Goal: Task Accomplishment & Management: Use online tool/utility

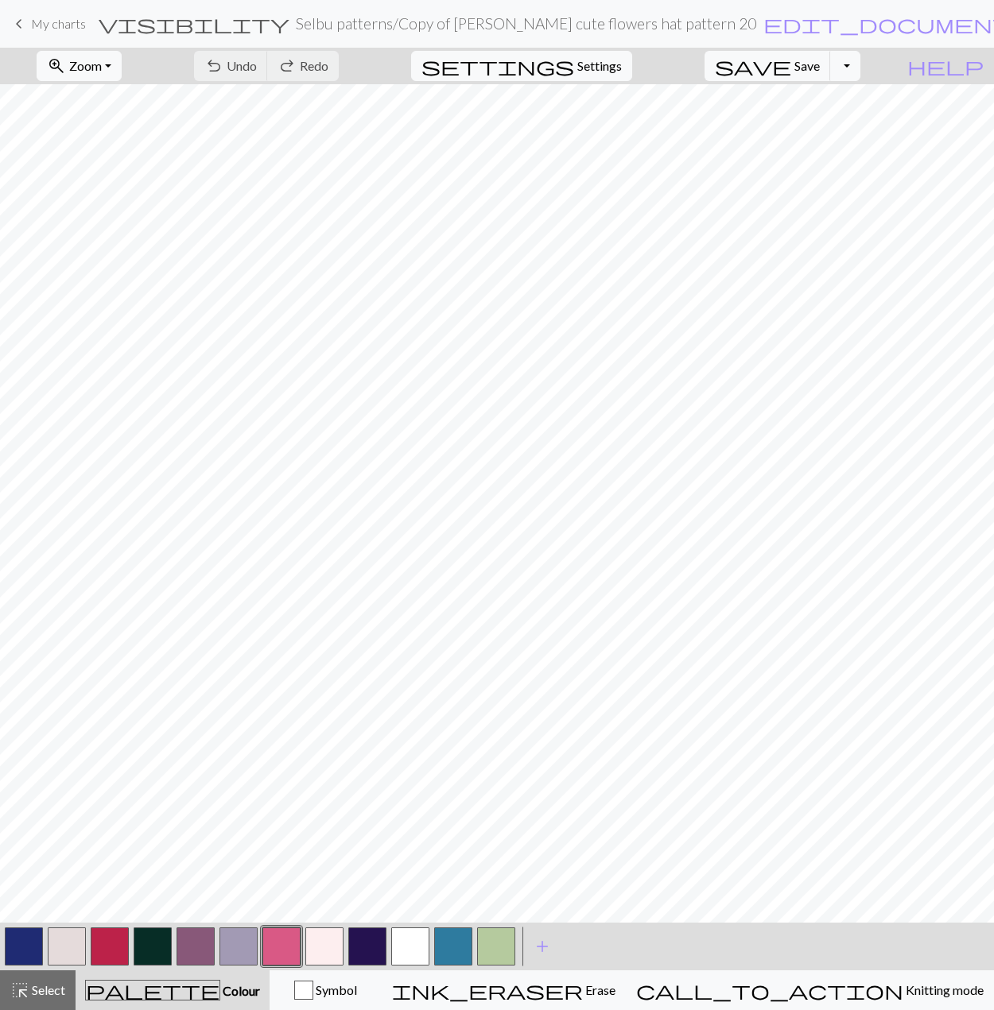
click at [366, 944] on button "button" at bounding box center [367, 947] width 38 height 38
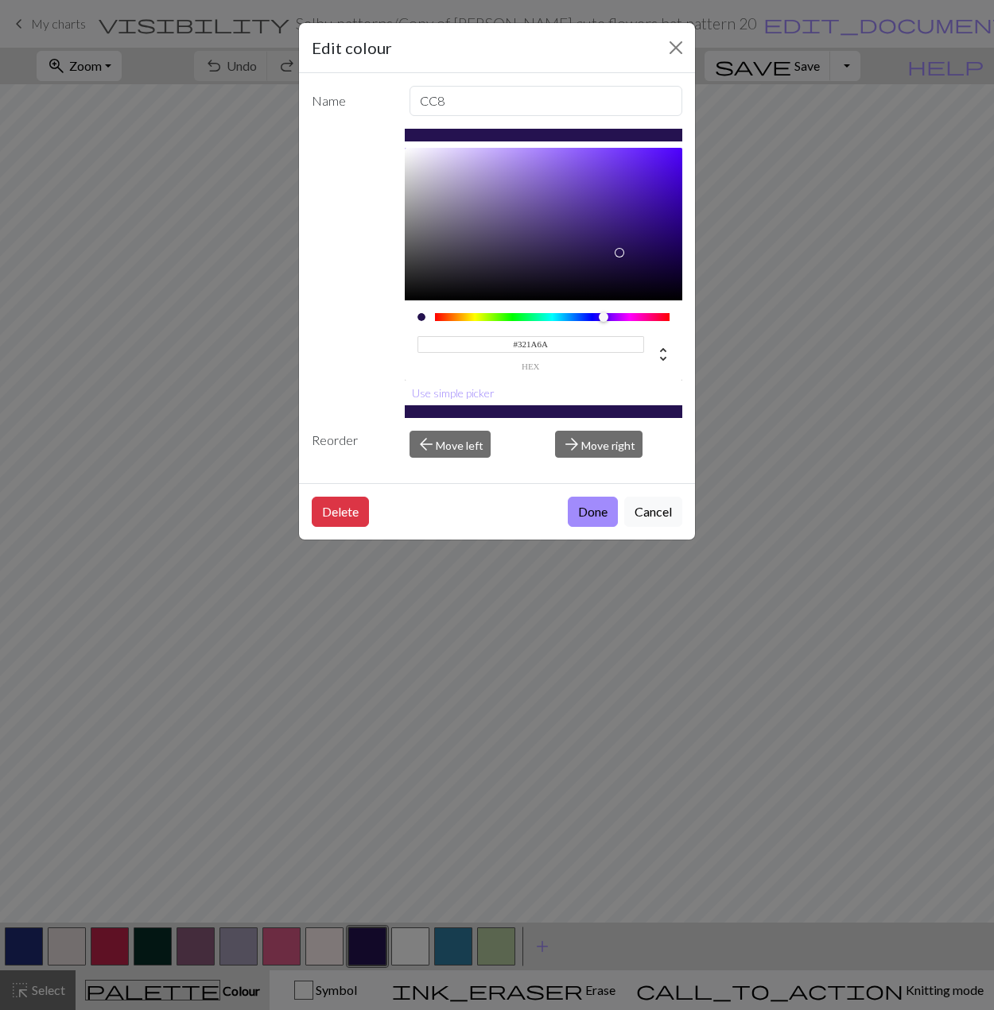
click at [614, 237] on div at bounding box center [544, 224] width 278 height 153
click at [598, 234] on div at bounding box center [544, 224] width 278 height 153
click at [584, 234] on div at bounding box center [544, 224] width 278 height 153
type input "#453078"
click at [571, 228] on div at bounding box center [544, 224] width 278 height 153
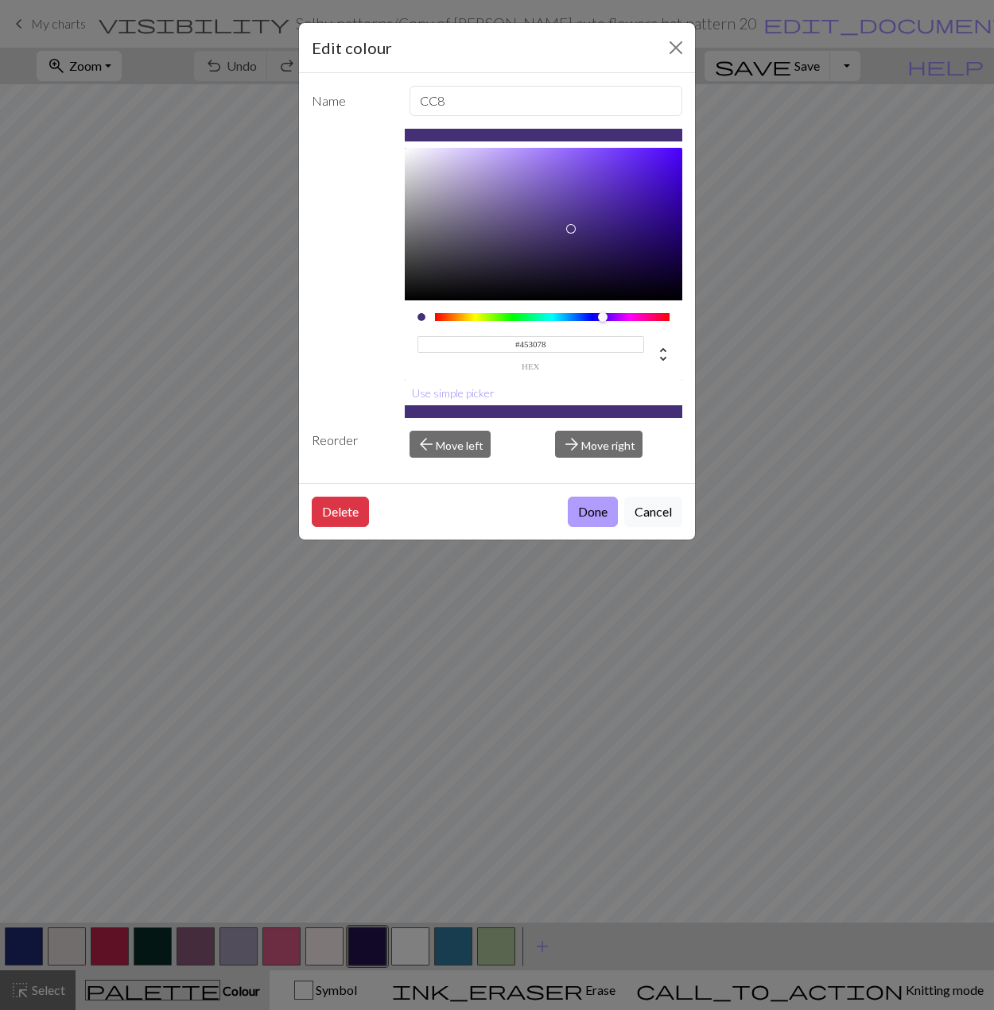
click at [580, 512] on button "Done" at bounding box center [592, 512] width 50 height 30
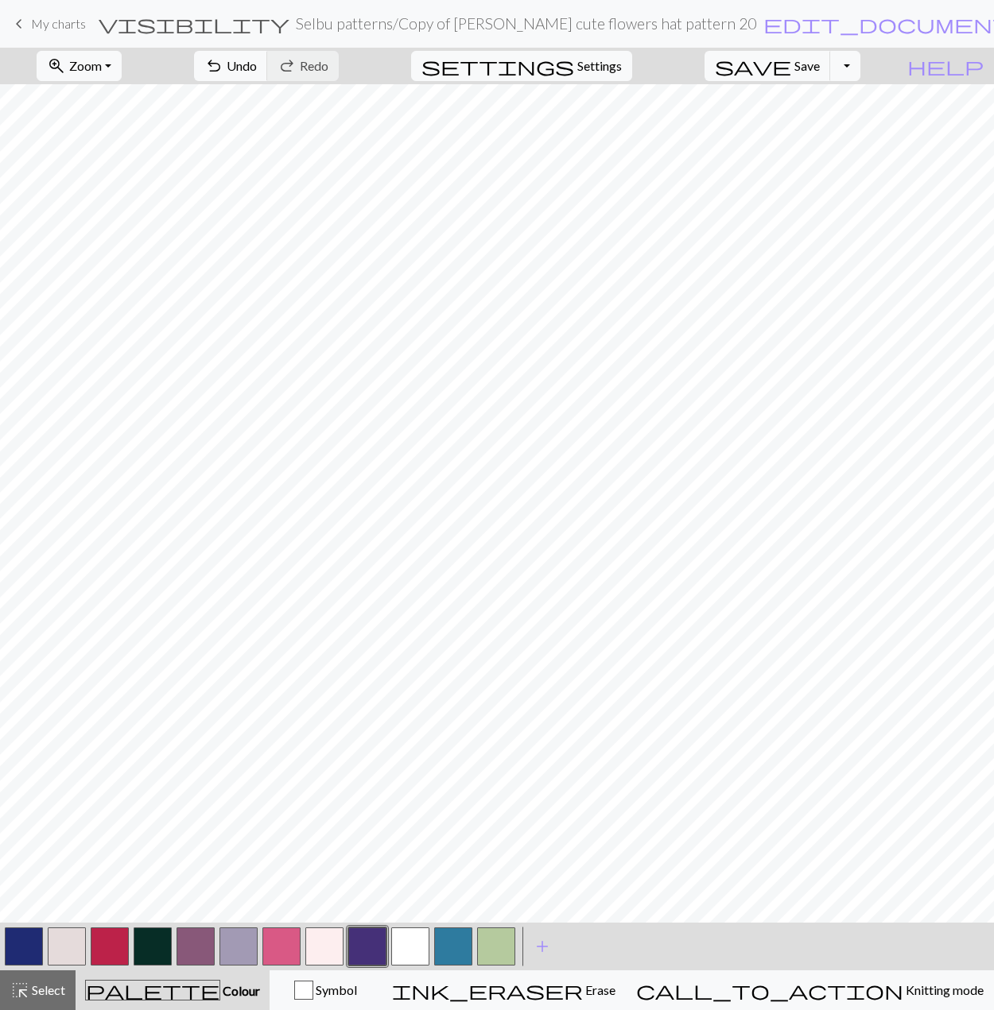
click at [360, 942] on button "button" at bounding box center [367, 947] width 38 height 38
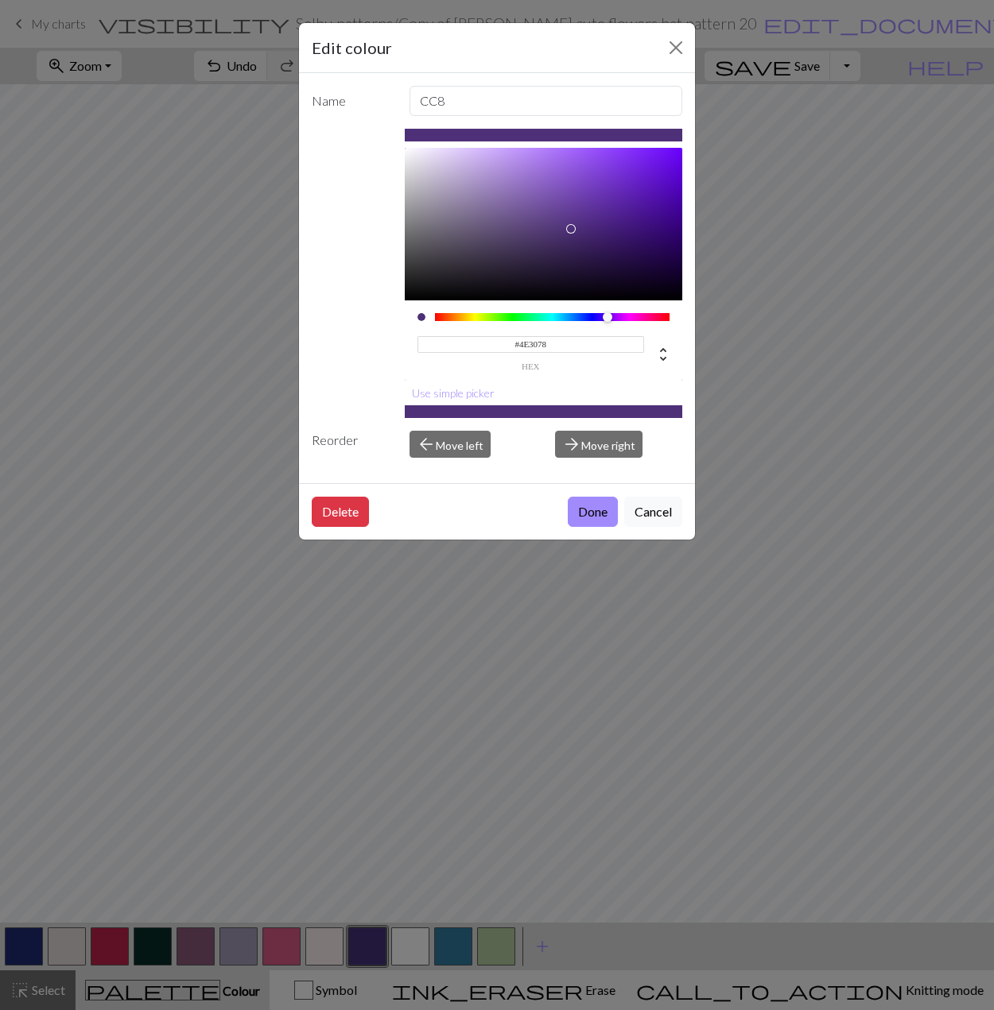
click at [607, 316] on div at bounding box center [612, 318] width 10 height 10
click at [586, 227] on div at bounding box center [544, 224] width 278 height 153
type input "#472B6F"
click at [574, 234] on div at bounding box center [544, 224] width 278 height 153
click at [588, 502] on button "Done" at bounding box center [592, 512] width 50 height 30
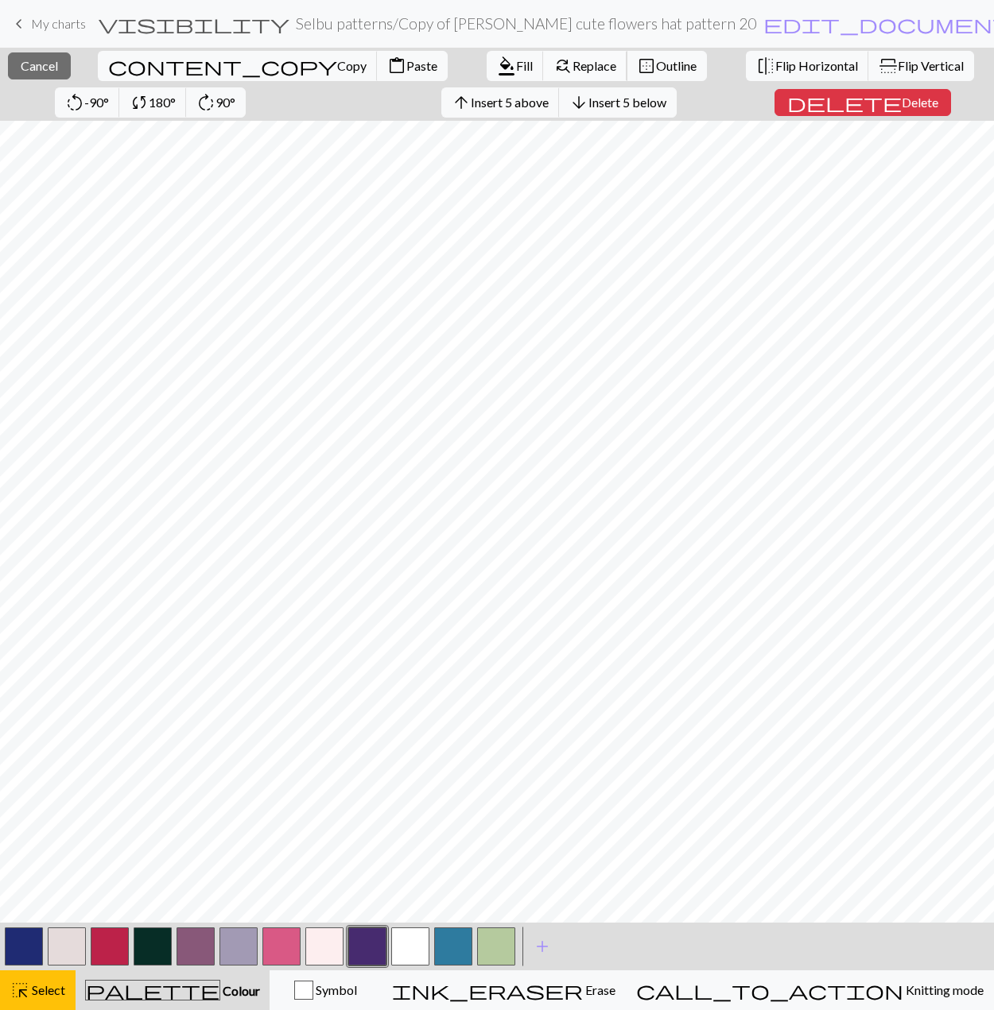
click at [572, 70] on span "Replace" at bounding box center [594, 65] width 44 height 15
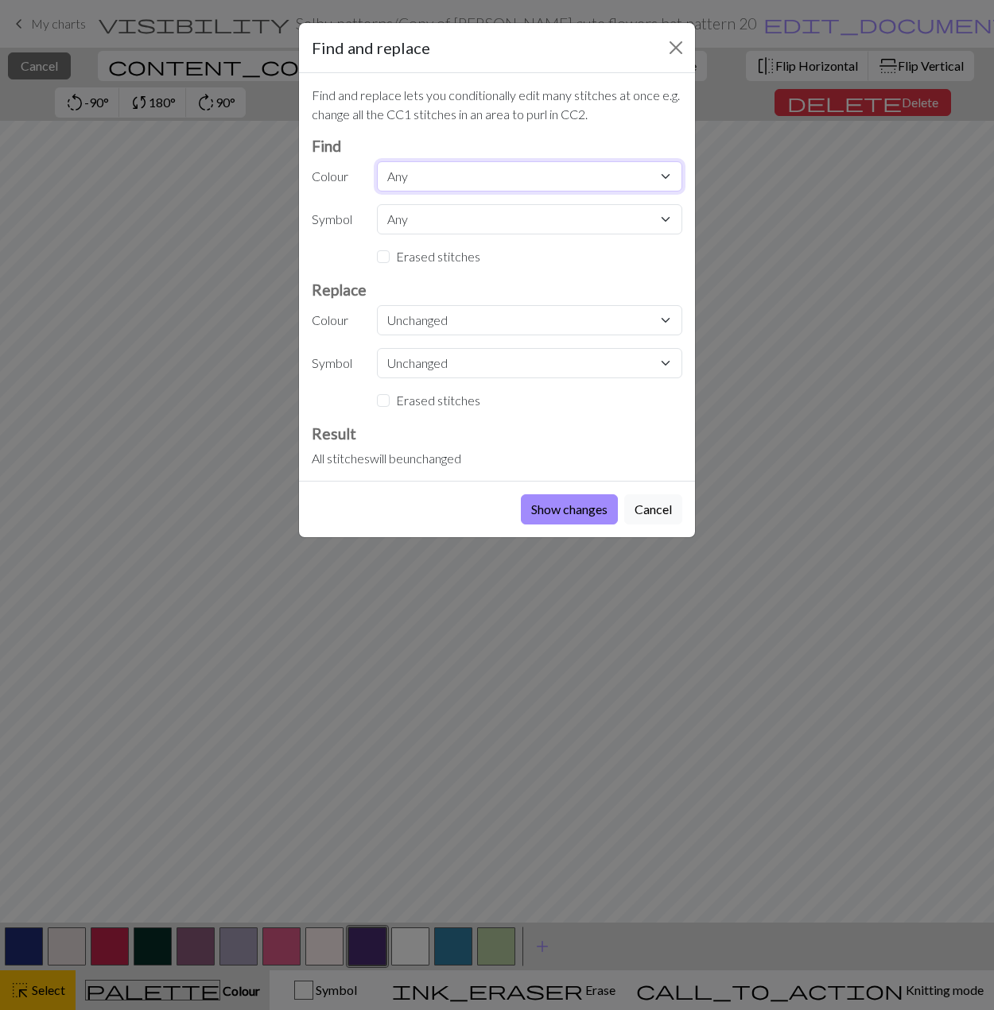
click at [427, 167] on select "Any MC CC1 CC2 CC3 CC4 CC5 CC6 CC7 CC8 CC9 CC10 CC11" at bounding box center [529, 176] width 305 height 30
click at [377, 161] on select "Any MC CC1 CC2 CC3 CC4 CC5 CC6 CC7 CC8 CC9 CC10 CC11" at bounding box center [529, 176] width 305 height 30
click at [426, 170] on select "Any MC CC1 CC2 CC3 CC4 CC5 CC6 CC7 CC8 CC9 CC10 CC11" at bounding box center [529, 176] width 305 height 30
select select "4"
click at [377, 161] on select "Any MC CC1 CC2 CC3 CC4 CC5 CC6 CC7 CC8 CC9 CC10 CC11" at bounding box center [529, 176] width 305 height 30
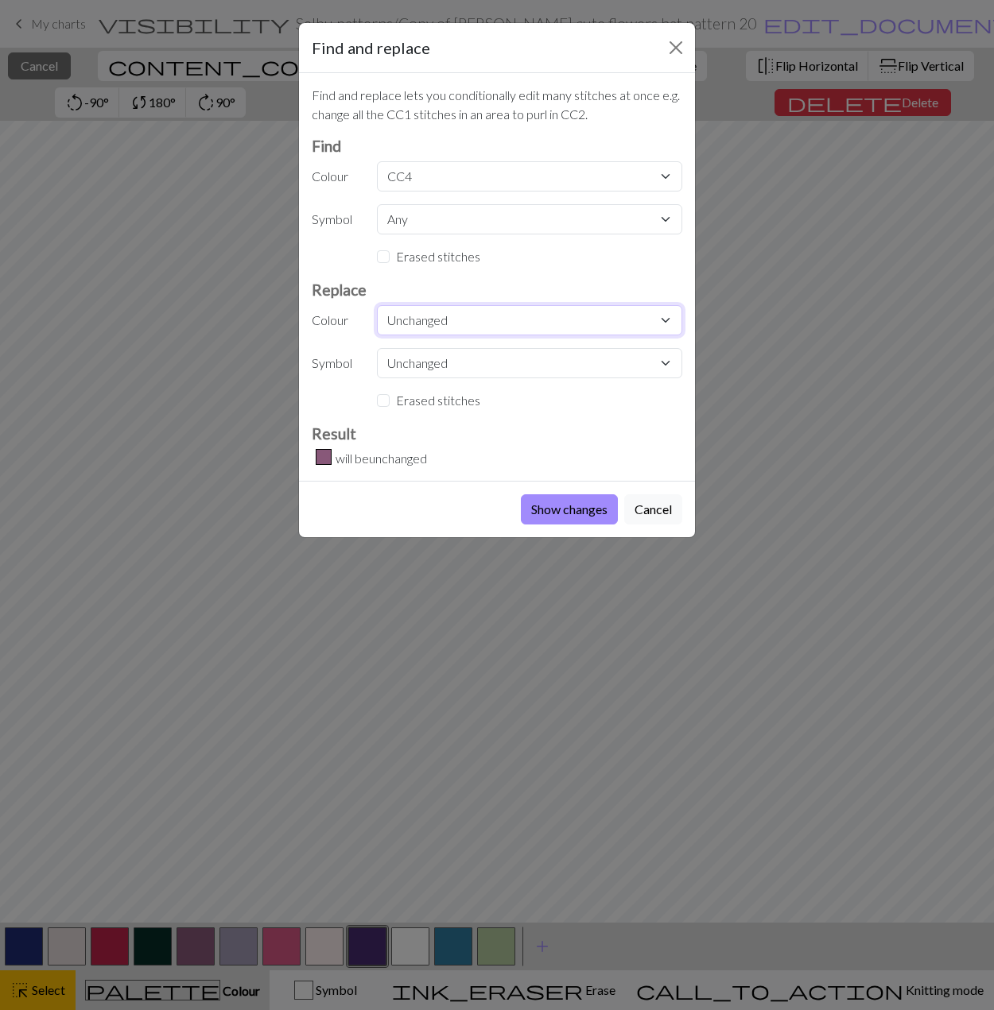
click at [420, 316] on select "Unchanged MC CC1 CC2 CC3 CC4 CC5 CC6 CC7 CC8 CC9 CC10 CC11" at bounding box center [529, 320] width 305 height 30
select select "8"
click at [377, 305] on select "Unchanged MC CC1 CC2 CC3 CC4 CC5 CC6 CC7 CC8 CC9 CC10 CC11" at bounding box center [529, 320] width 305 height 30
click at [604, 512] on button "Show changes" at bounding box center [569, 509] width 97 height 30
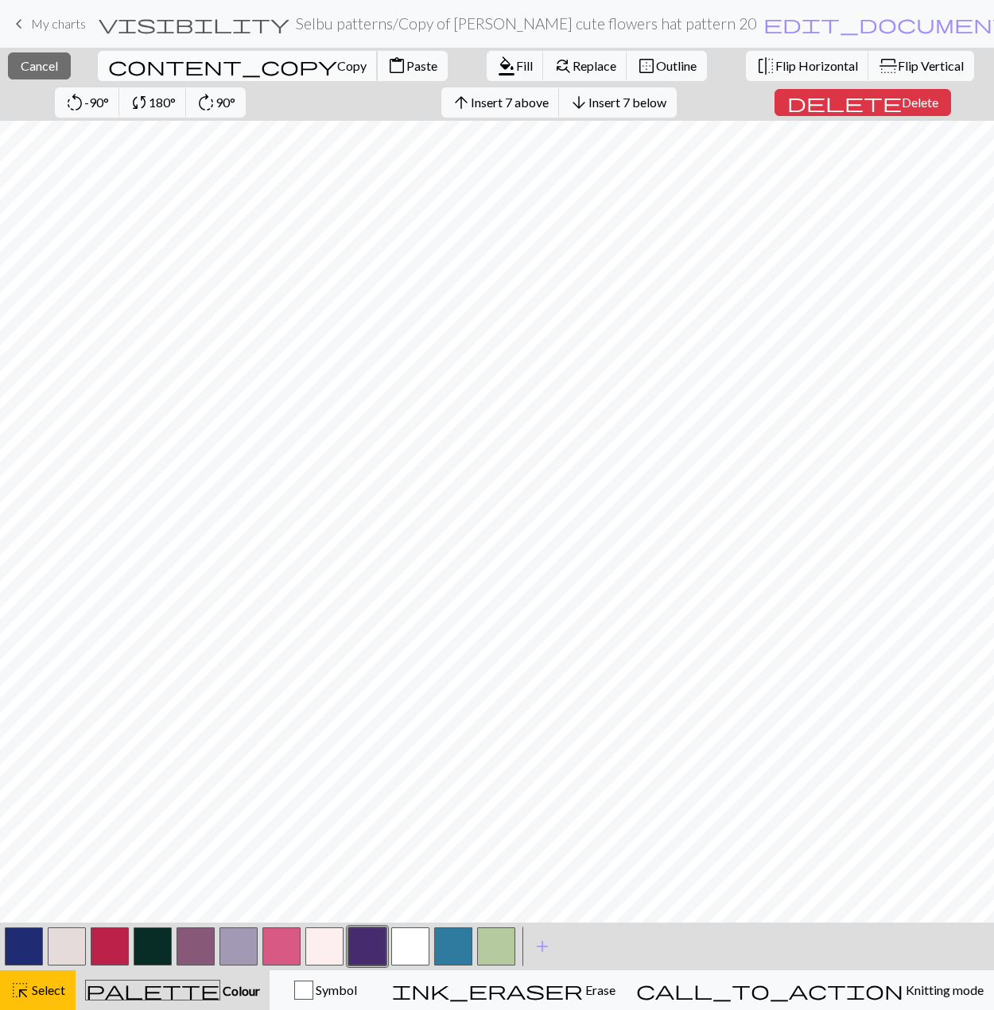
click at [337, 58] on span "Copy" at bounding box center [351, 65] width 29 height 15
click at [387, 60] on span "content_paste" at bounding box center [396, 66] width 19 height 22
click at [897, 65] on span "Flip Vertical" at bounding box center [930, 65] width 66 height 15
click at [54, 70] on button "close Cancel" at bounding box center [39, 65] width 63 height 27
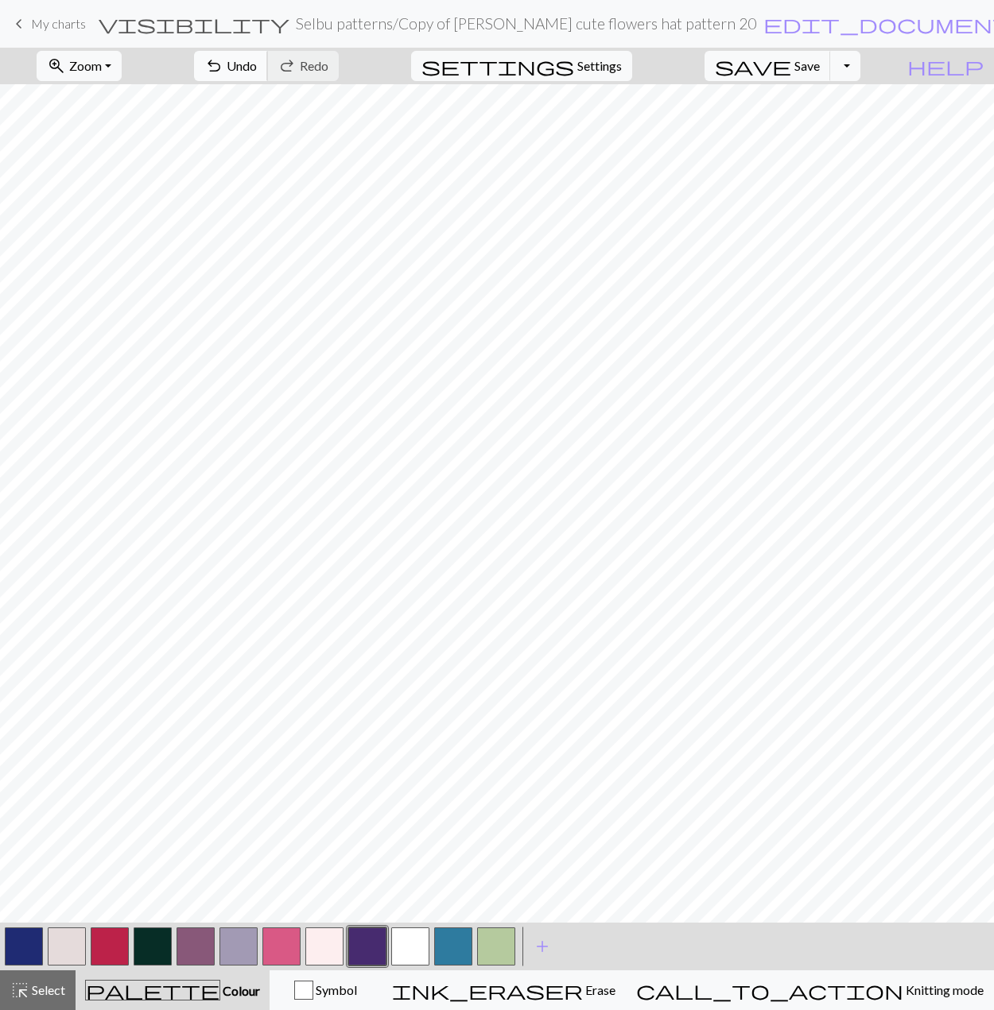
click at [268, 75] on button "undo Undo Undo" at bounding box center [231, 66] width 74 height 30
click at [328, 67] on span "Redo" at bounding box center [314, 65] width 29 height 15
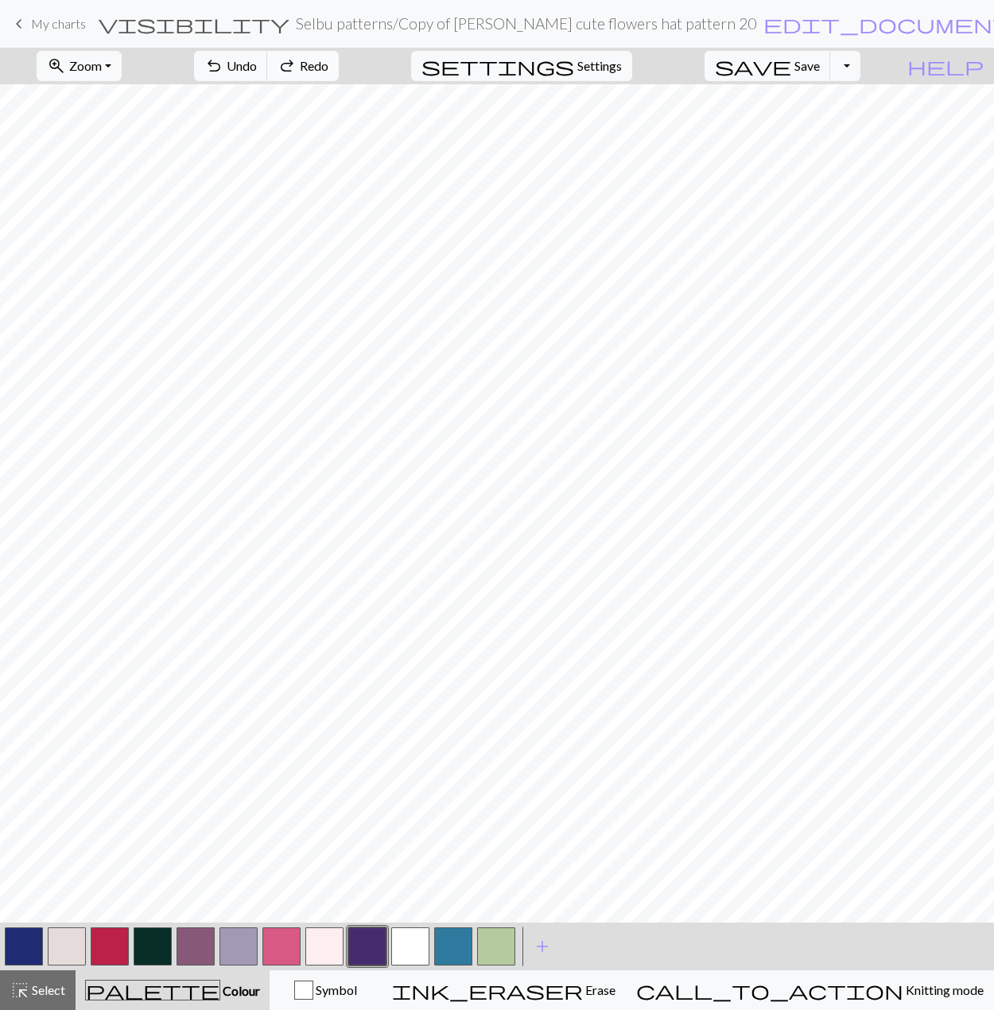
click at [296, 60] on span "redo" at bounding box center [286, 66] width 19 height 22
click at [257, 60] on span "Undo" at bounding box center [242, 65] width 30 height 15
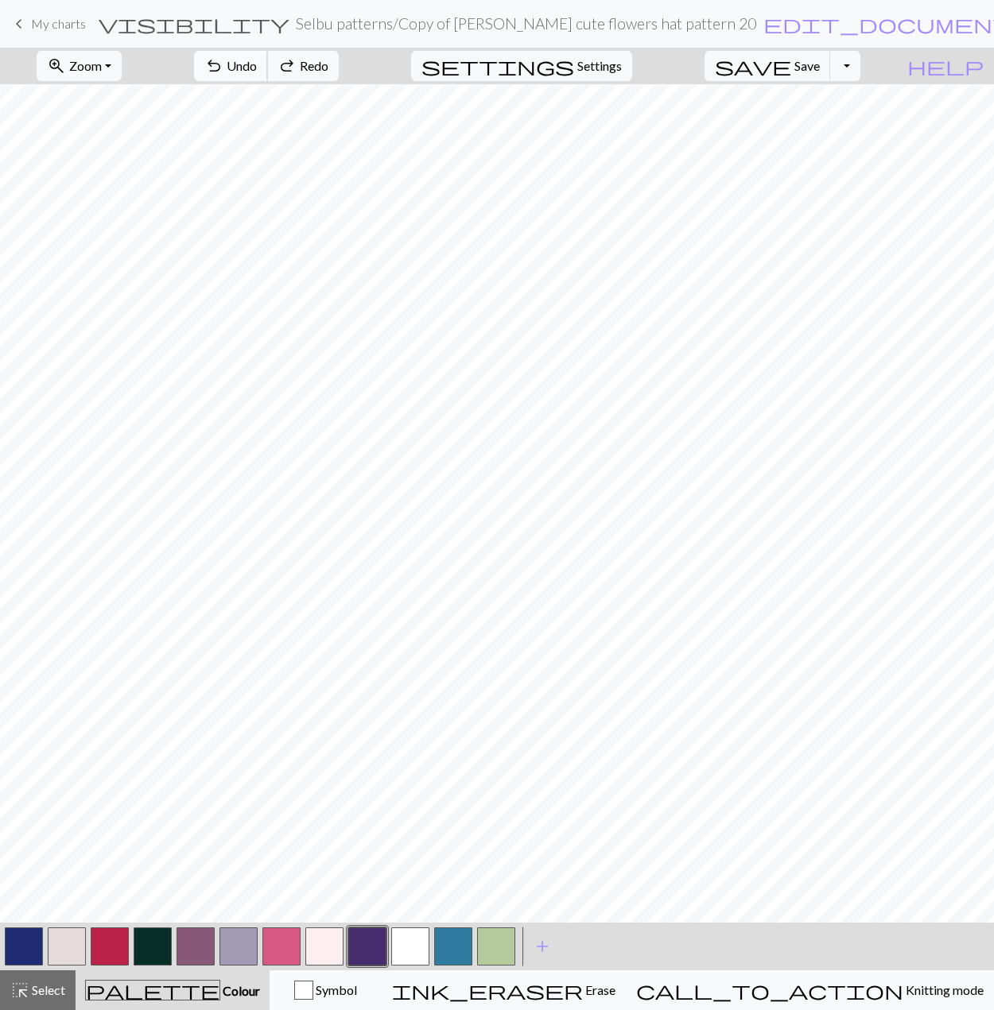
click at [257, 60] on span "Undo" at bounding box center [242, 65] width 30 height 15
click at [296, 60] on span "redo" at bounding box center [286, 66] width 19 height 22
click at [257, 70] on span "Undo" at bounding box center [242, 65] width 30 height 15
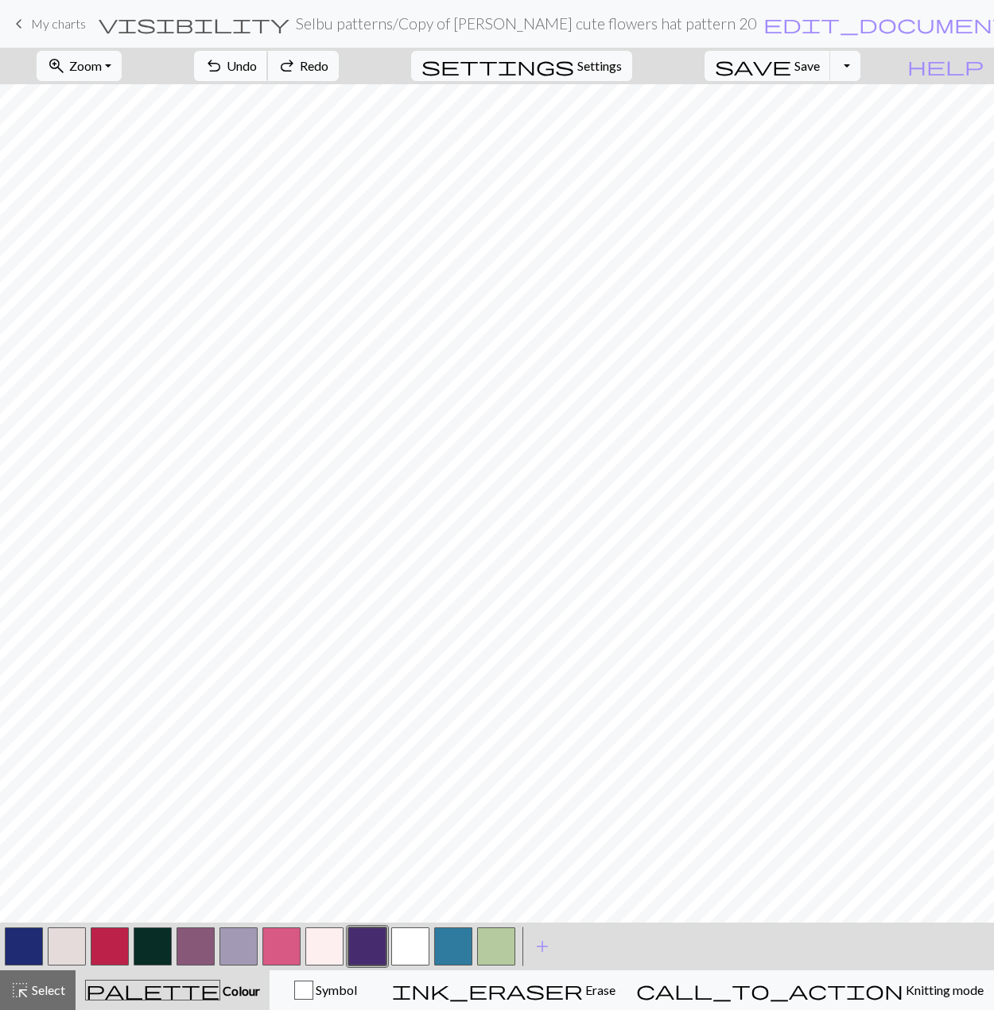
click at [257, 70] on span "Undo" at bounding box center [242, 65] width 30 height 15
click at [296, 62] on span "redo" at bounding box center [286, 66] width 19 height 22
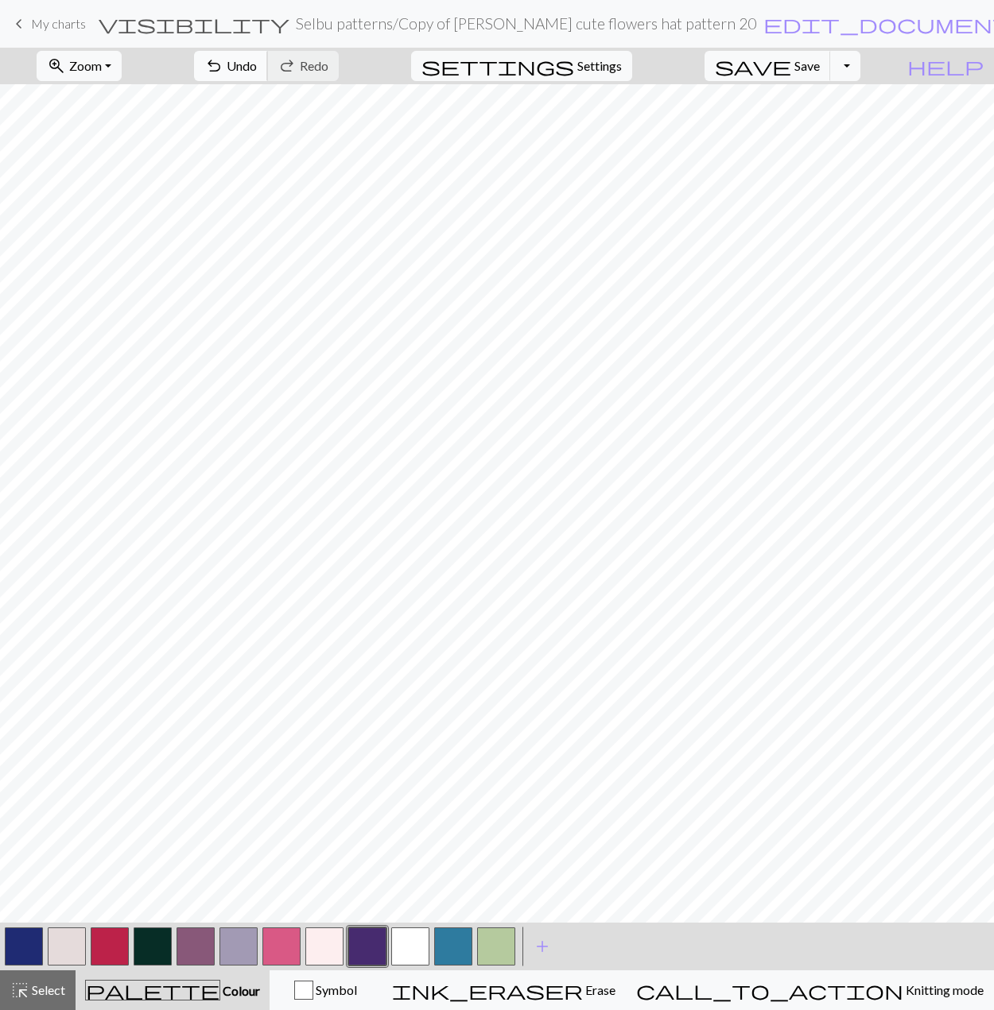
click at [257, 72] on span "Undo" at bounding box center [242, 65] width 30 height 15
click at [328, 67] on span "Redo" at bounding box center [314, 65] width 29 height 15
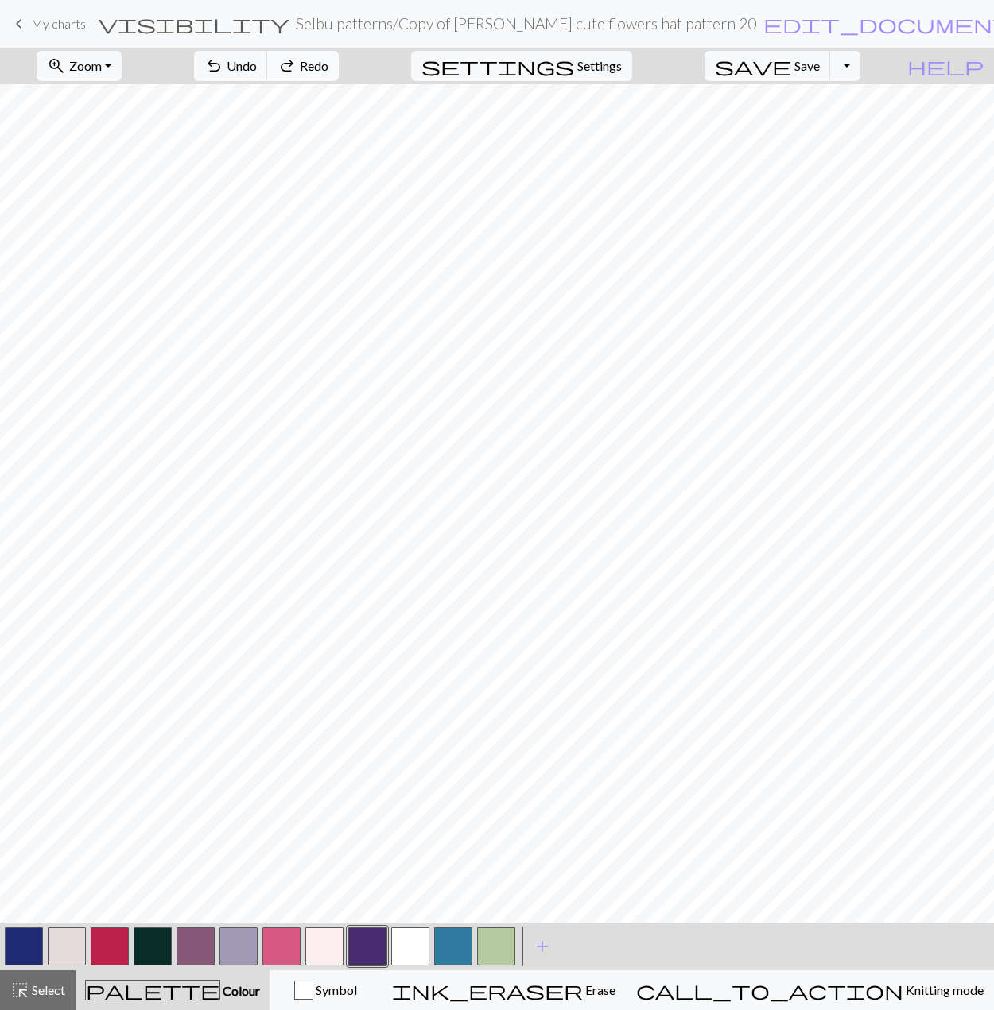
click at [328, 67] on span "Redo" at bounding box center [314, 65] width 29 height 15
click at [257, 69] on span "Undo" at bounding box center [242, 65] width 30 height 15
click at [328, 71] on span "Redo" at bounding box center [314, 65] width 29 height 15
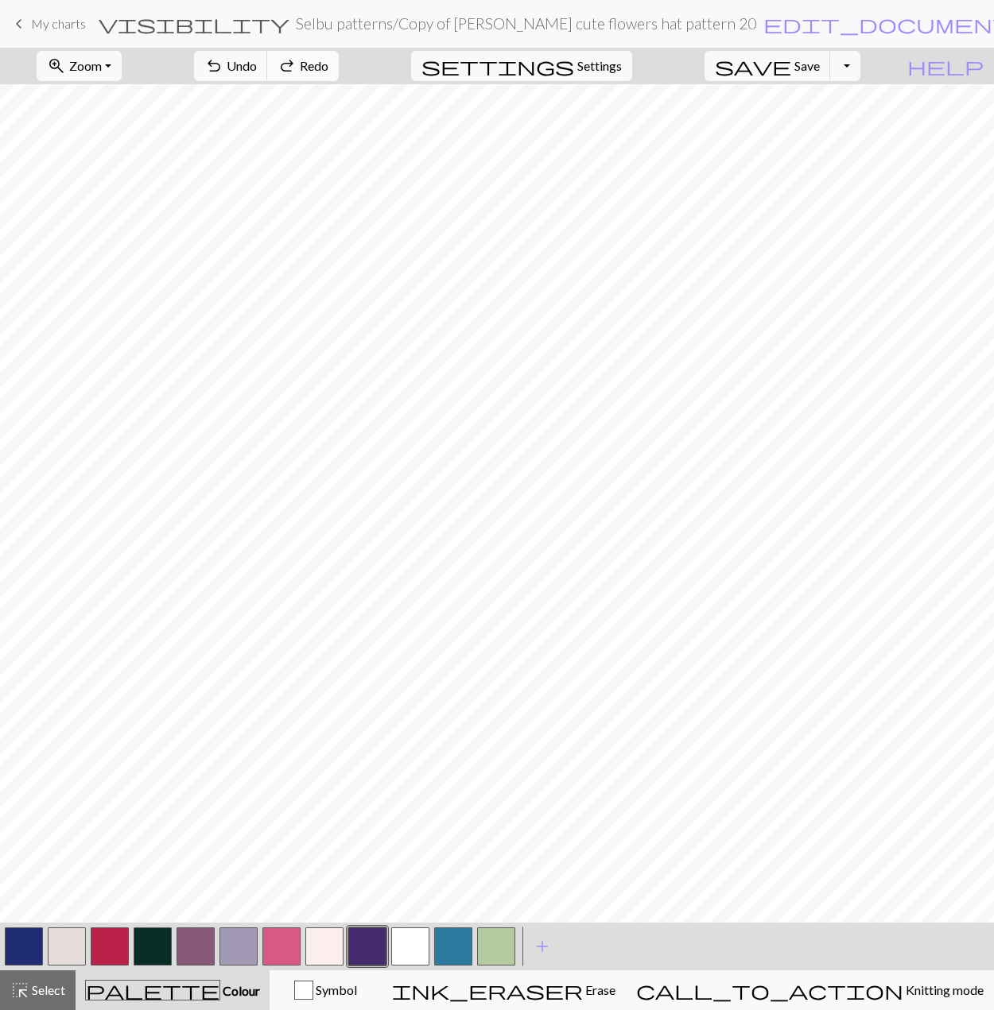
click at [328, 71] on span "Redo" at bounding box center [314, 65] width 29 height 15
click at [223, 67] on span "undo" at bounding box center [213, 66] width 19 height 22
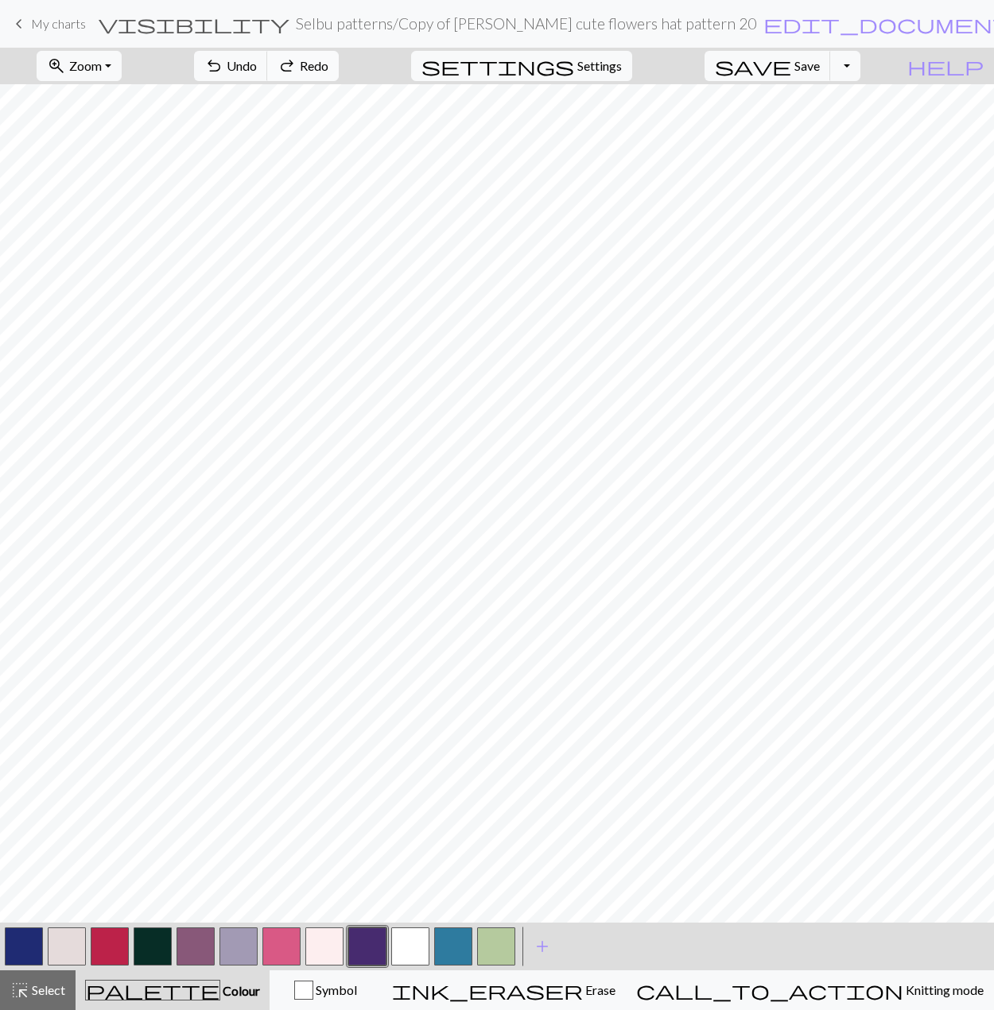
click at [328, 64] on span "Redo" at bounding box center [314, 65] width 29 height 15
click at [819, 70] on span "Save" at bounding box center [806, 65] width 25 height 15
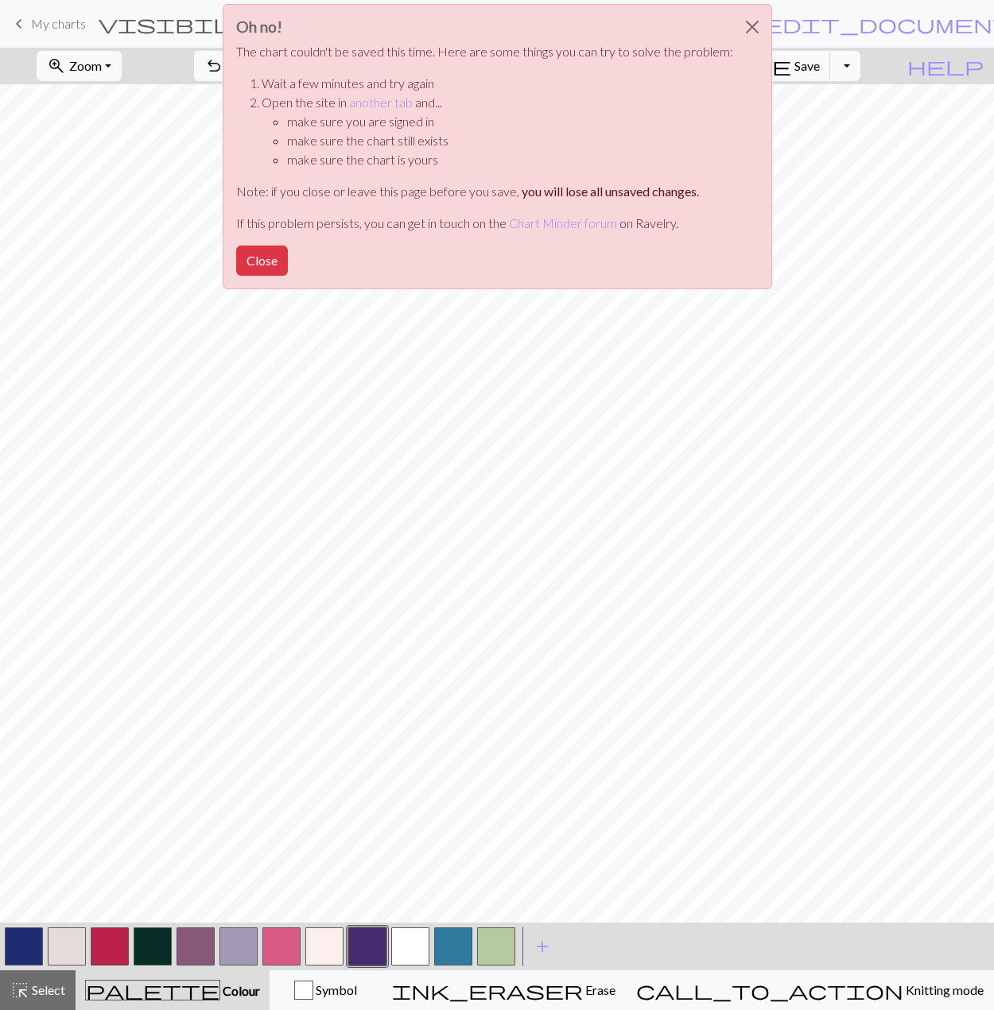
drag, startPoint x: 271, startPoint y: 256, endPoint x: 300, endPoint y: 215, distance: 49.6
click at [270, 256] on button "Close" at bounding box center [262, 261] width 52 height 30
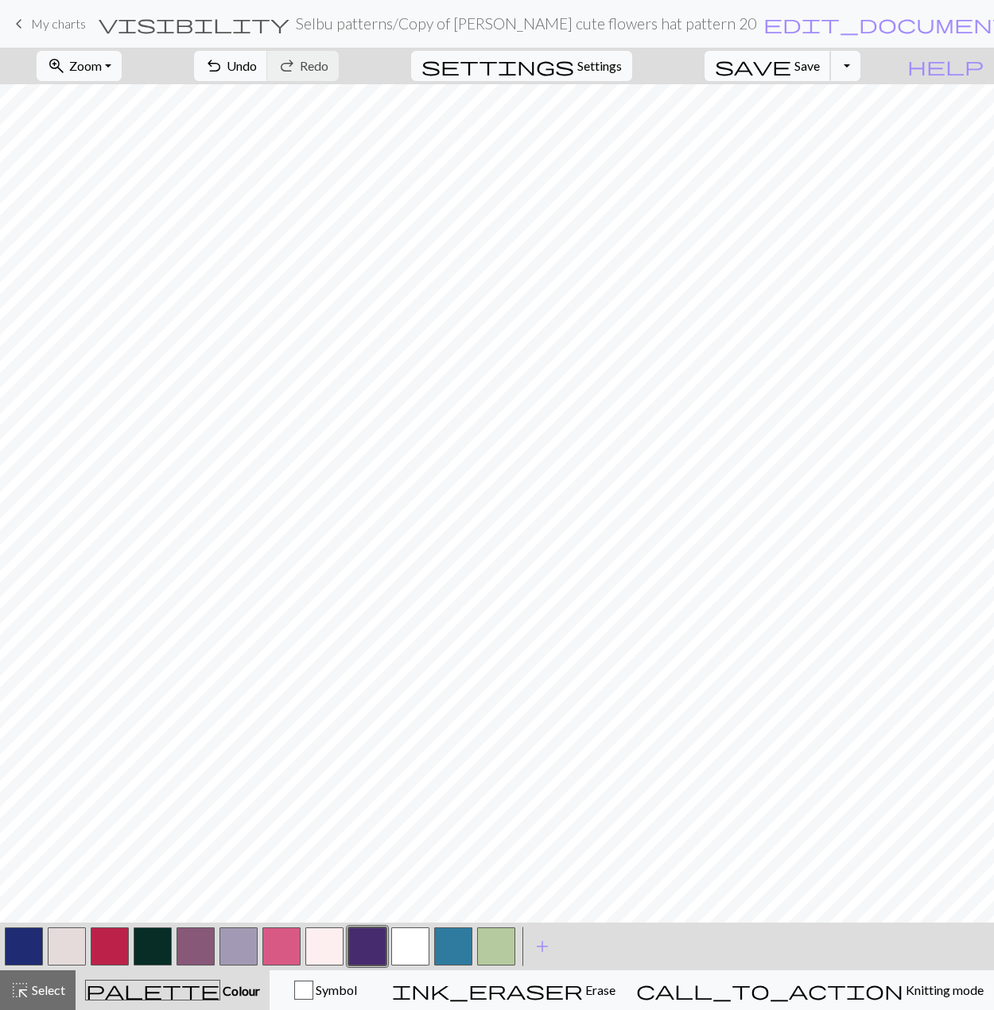
click at [819, 63] on span "Save" at bounding box center [806, 65] width 25 height 15
click at [243, 955] on button "button" at bounding box center [238, 947] width 38 height 38
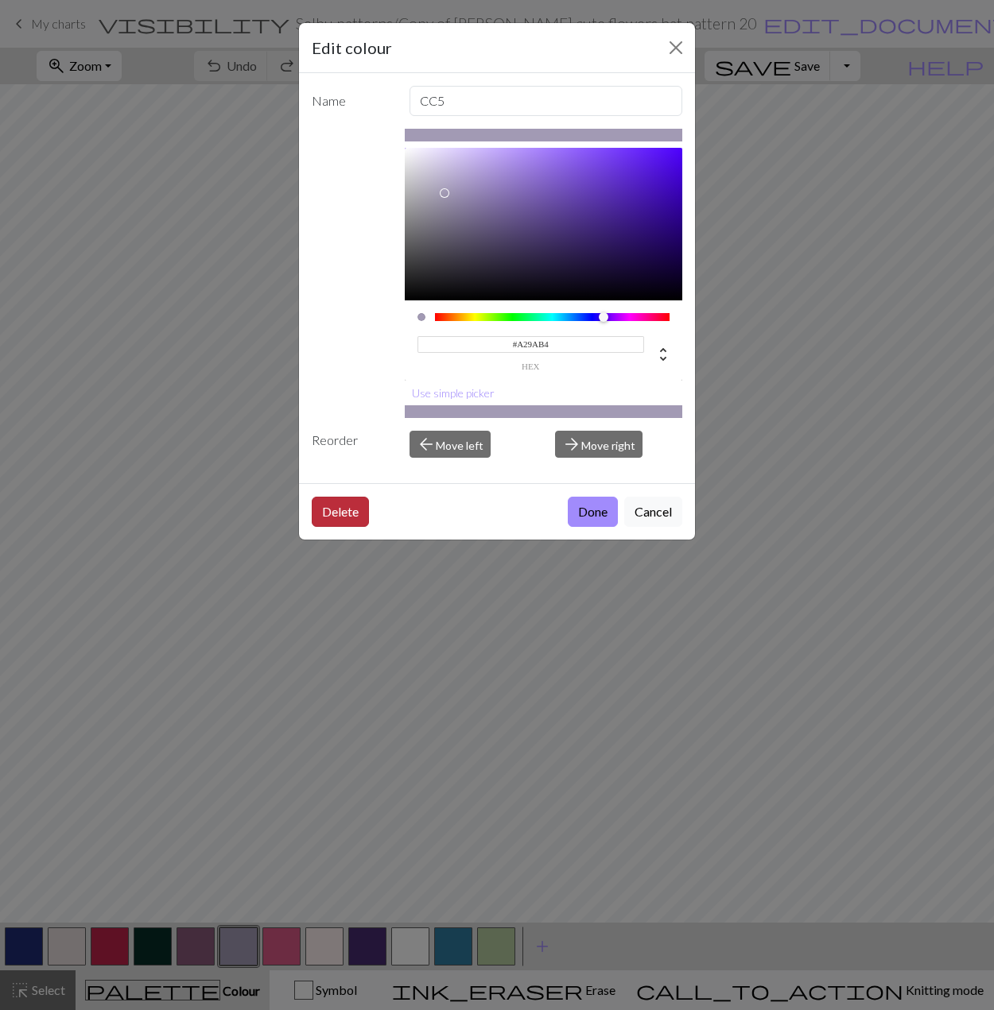
click at [339, 515] on button "Delete" at bounding box center [340, 512] width 57 height 30
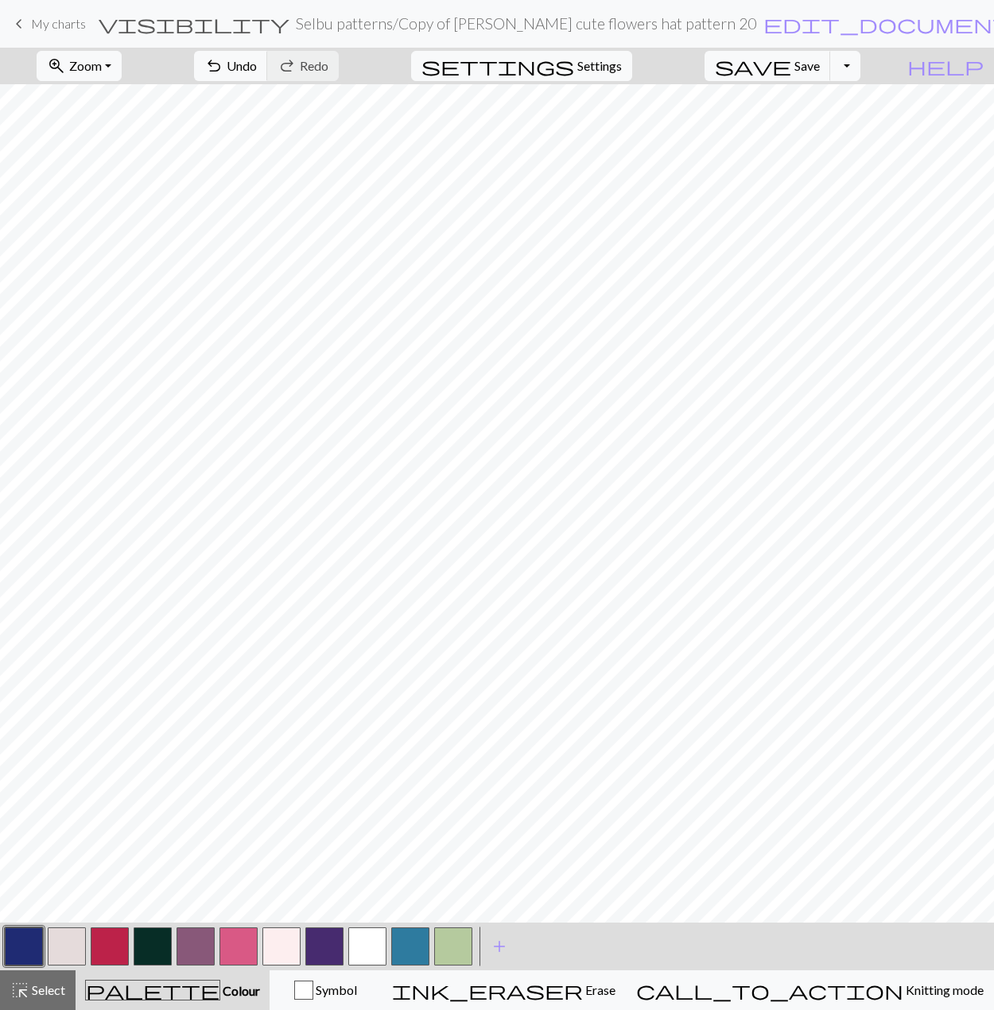
click at [409, 959] on button "button" at bounding box center [410, 947] width 38 height 38
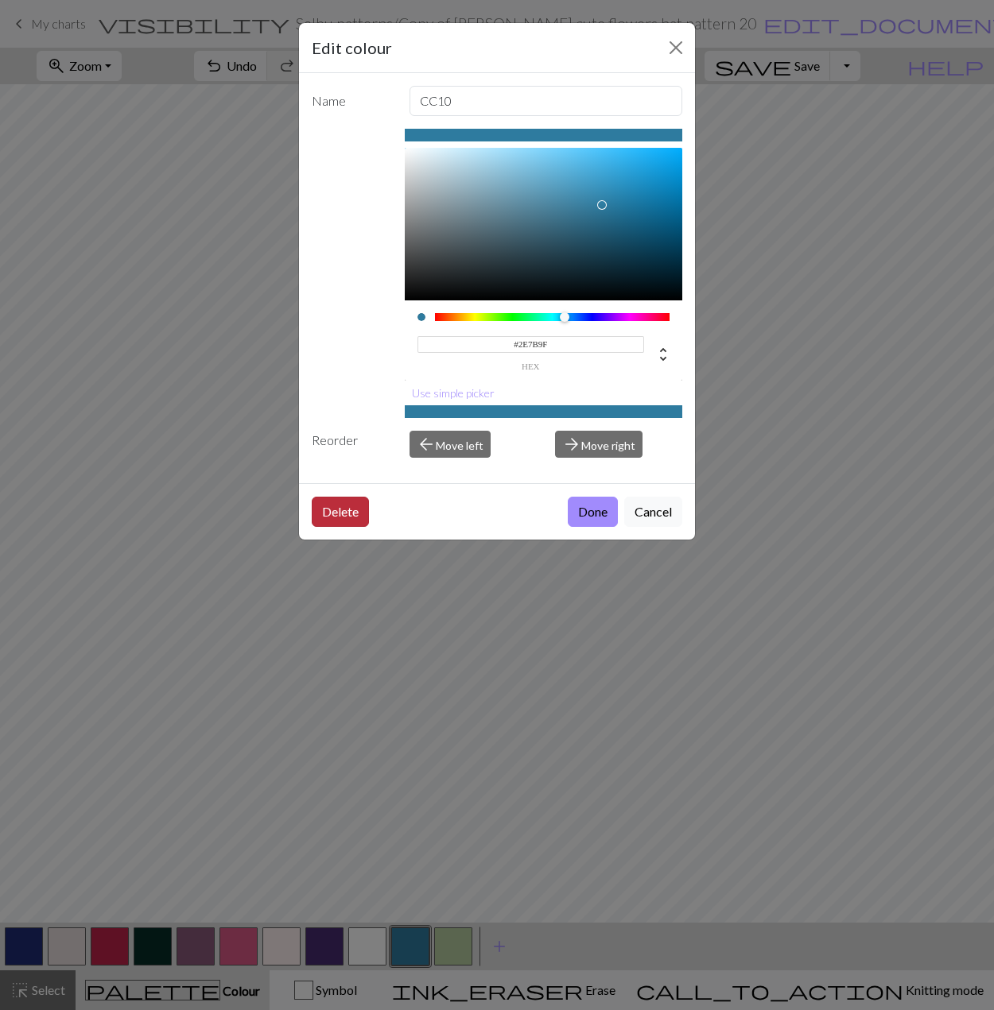
click at [329, 508] on button "Delete" at bounding box center [340, 512] width 57 height 30
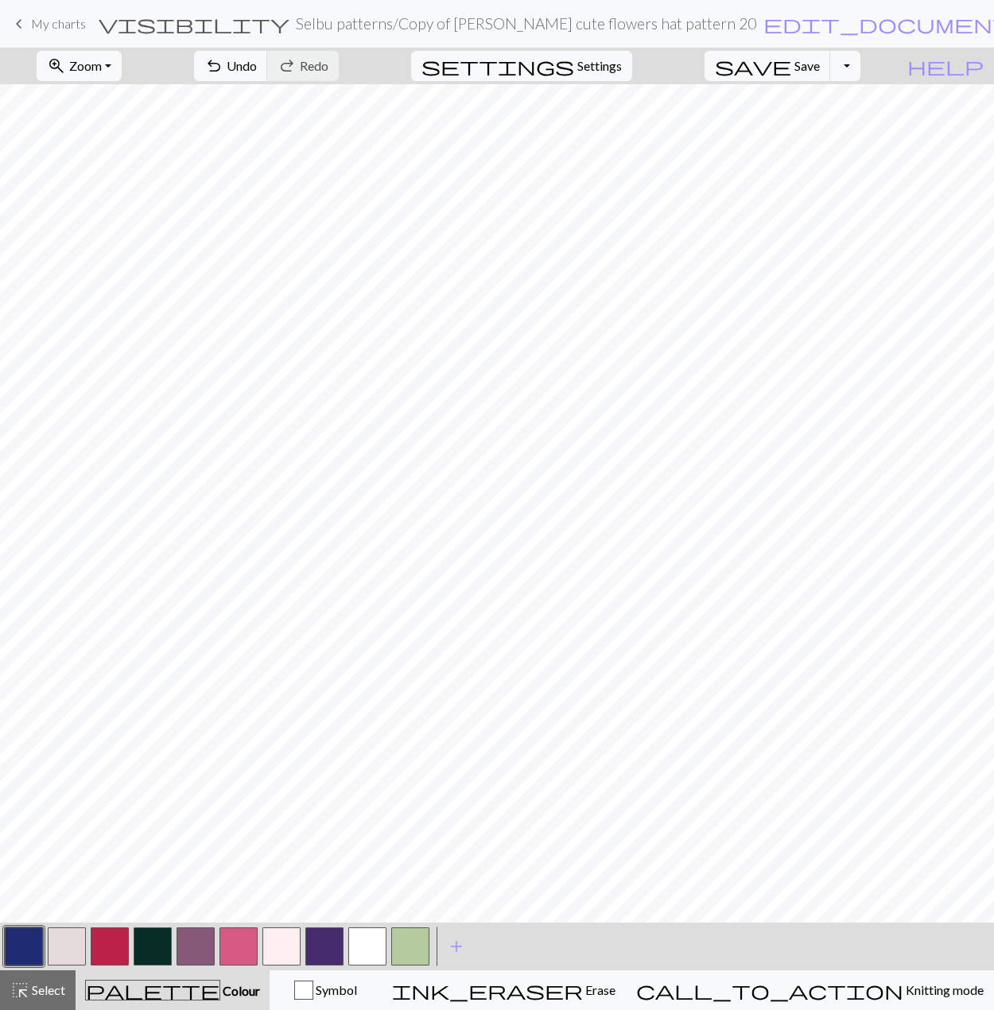
click at [79, 938] on button "button" at bounding box center [67, 947] width 38 height 38
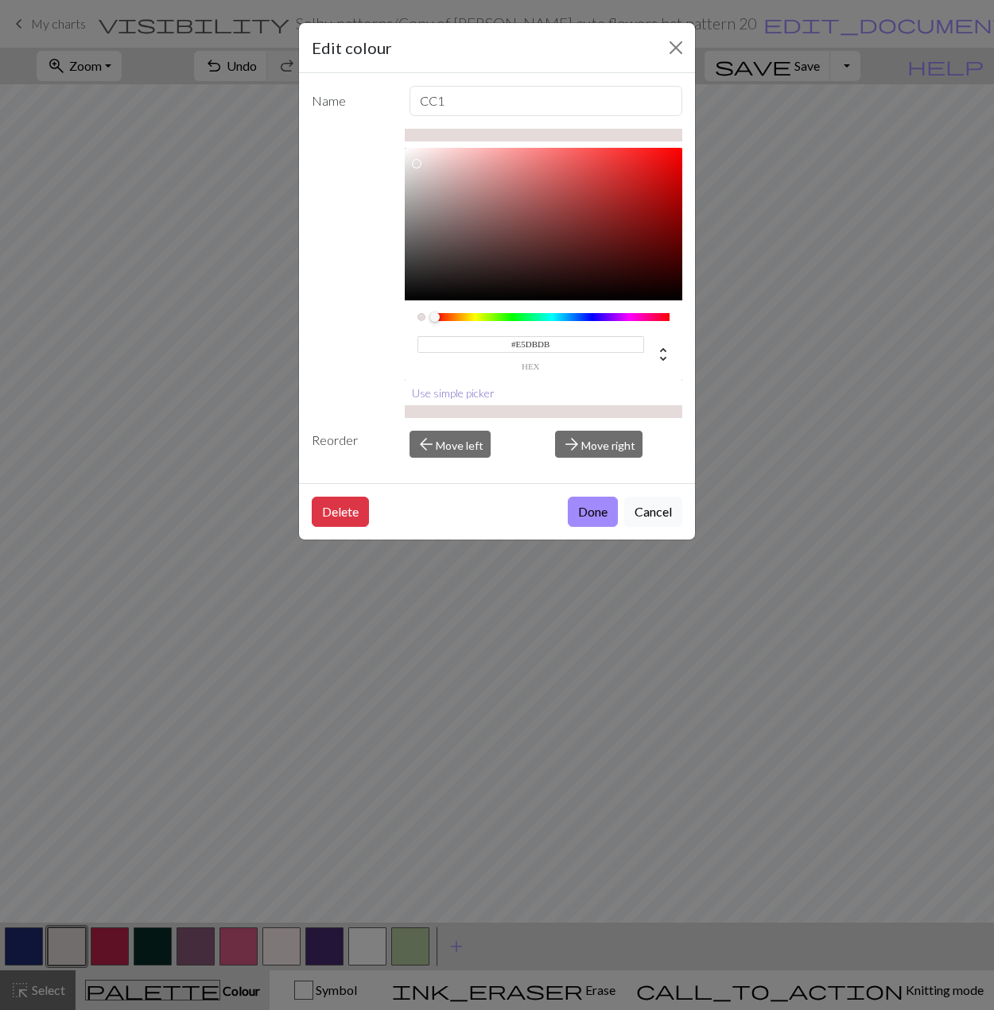
click at [477, 391] on button "Use simple picker" at bounding box center [453, 393] width 97 height 25
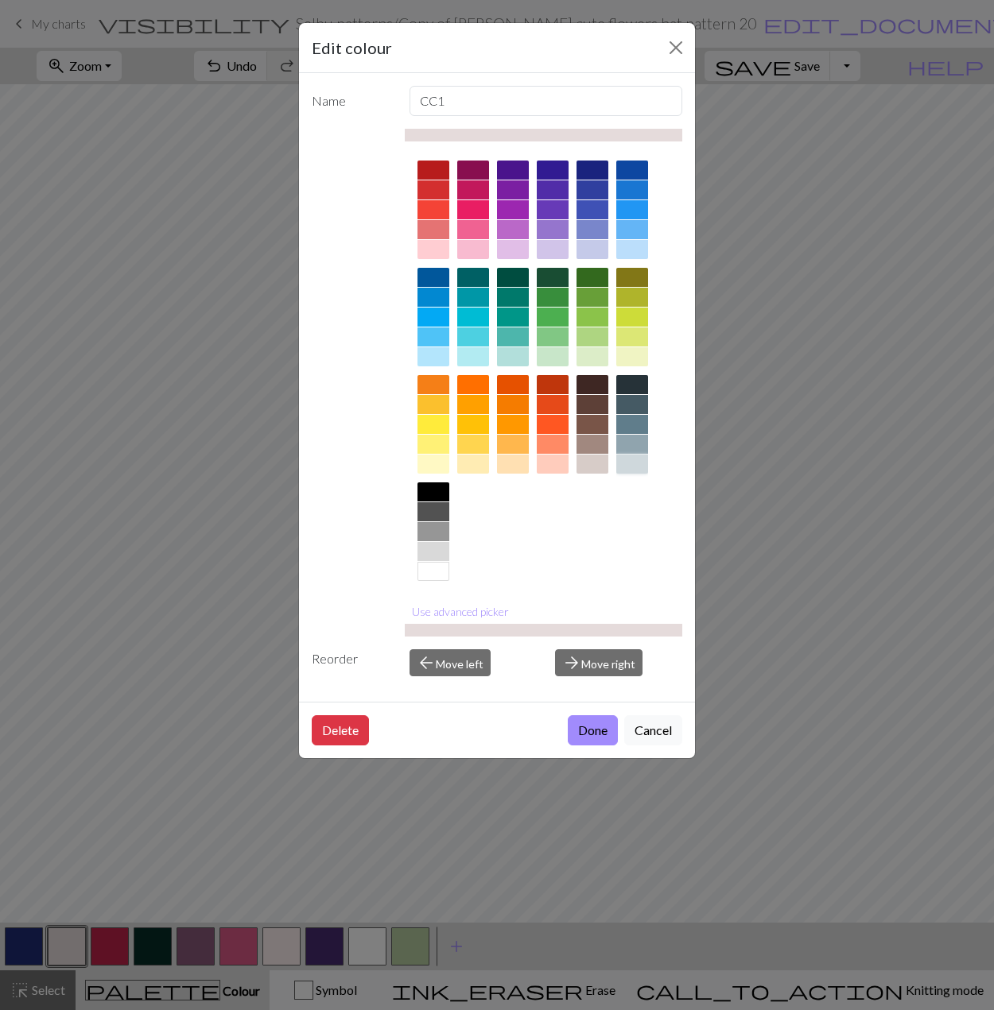
click at [626, 469] on div at bounding box center [632, 464] width 32 height 19
click at [424, 551] on div at bounding box center [433, 551] width 32 height 19
click at [423, 607] on button "Use advanced picker" at bounding box center [460, 611] width 111 height 25
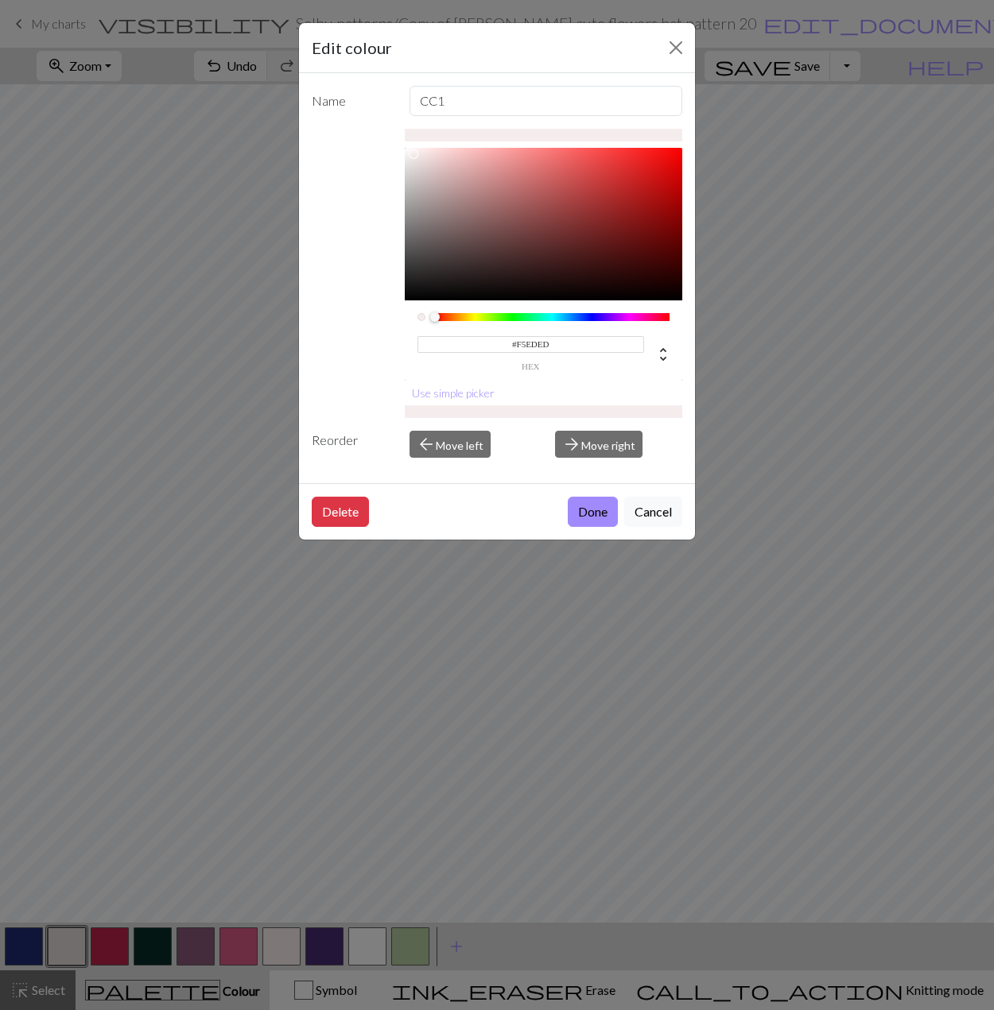
click at [413, 153] on div at bounding box center [544, 224] width 278 height 153
click at [407, 160] on div at bounding box center [544, 224] width 278 height 153
click at [410, 154] on div at bounding box center [544, 224] width 278 height 153
click at [405, 157] on div at bounding box center [406, 158] width 10 height 10
click at [407, 154] on div at bounding box center [406, 155] width 10 height 10
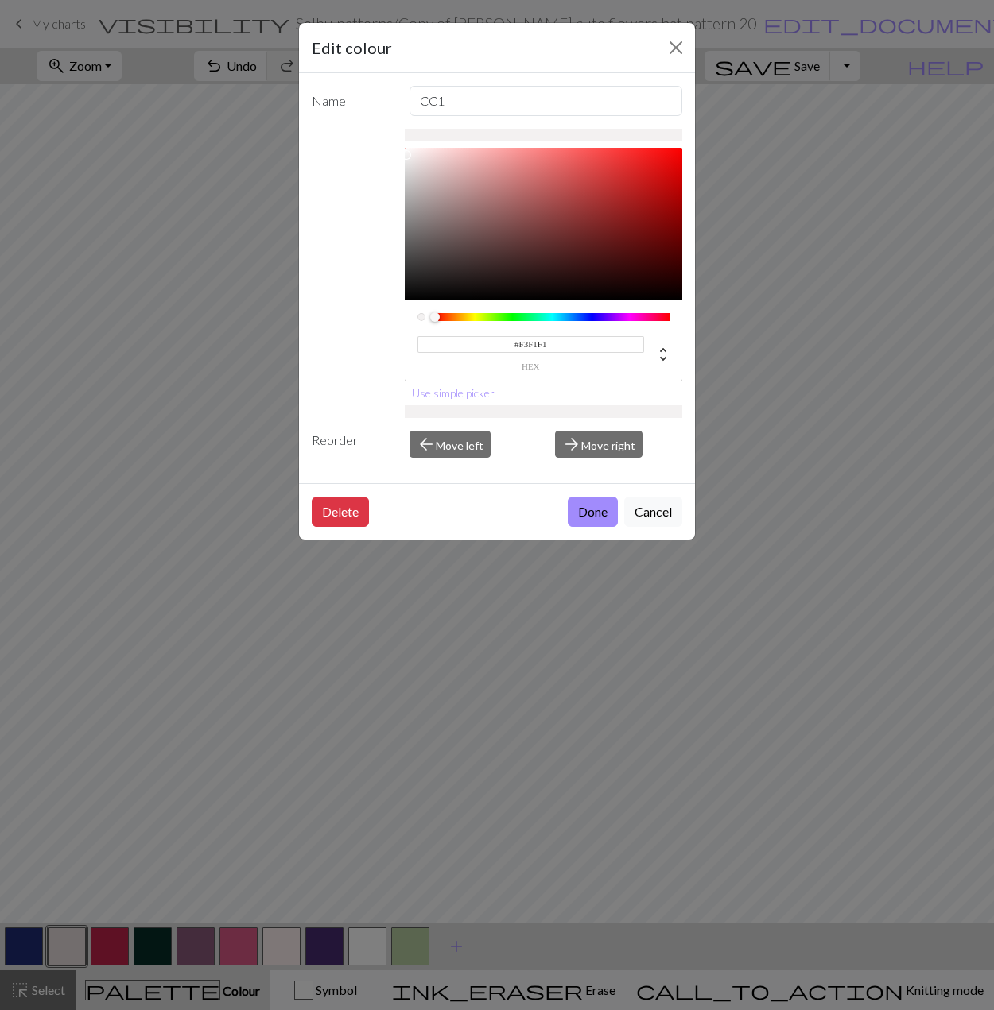
type input "#EFEFEF"
click at [405, 157] on div at bounding box center [406, 155] width 10 height 10
click at [591, 502] on button "Done" at bounding box center [592, 512] width 50 height 30
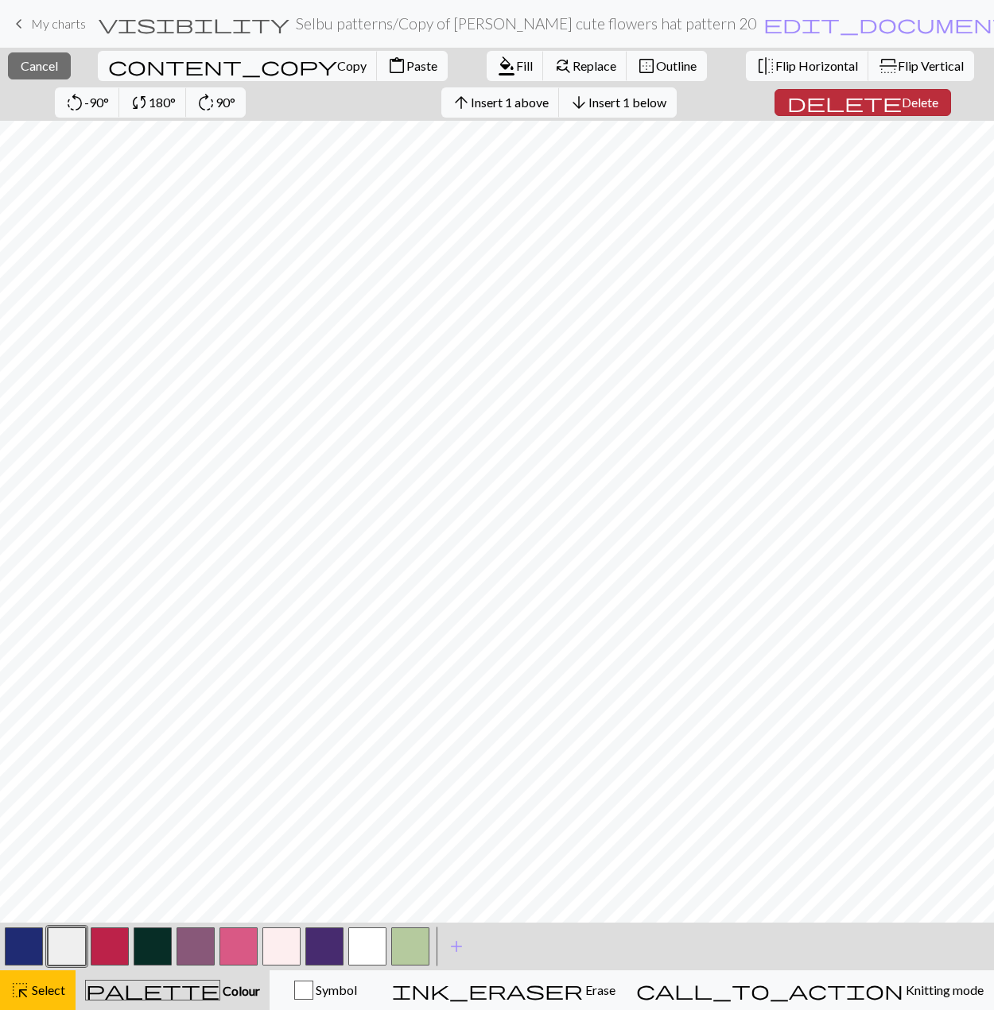
click at [901, 106] on span "Delete" at bounding box center [919, 102] width 37 height 15
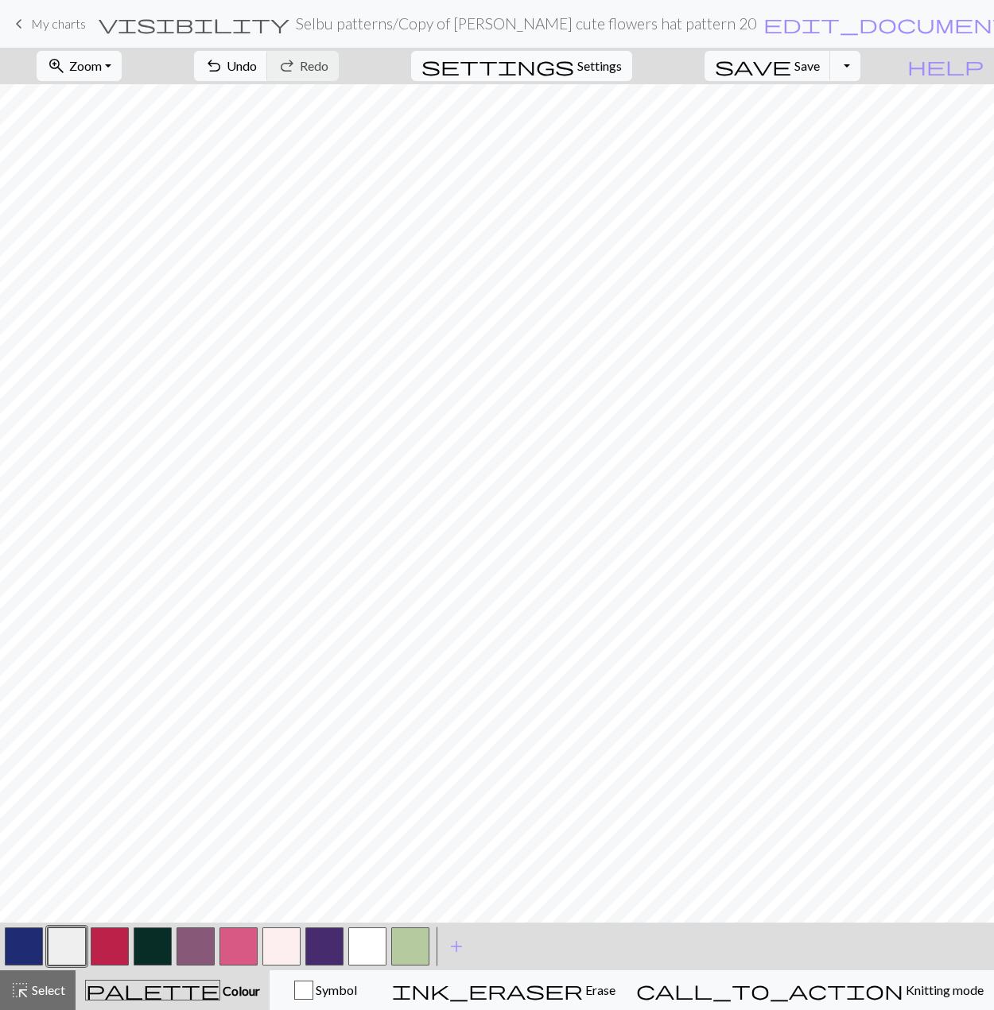
click at [574, 62] on span "settings" at bounding box center [497, 66] width 153 height 22
select select "aran"
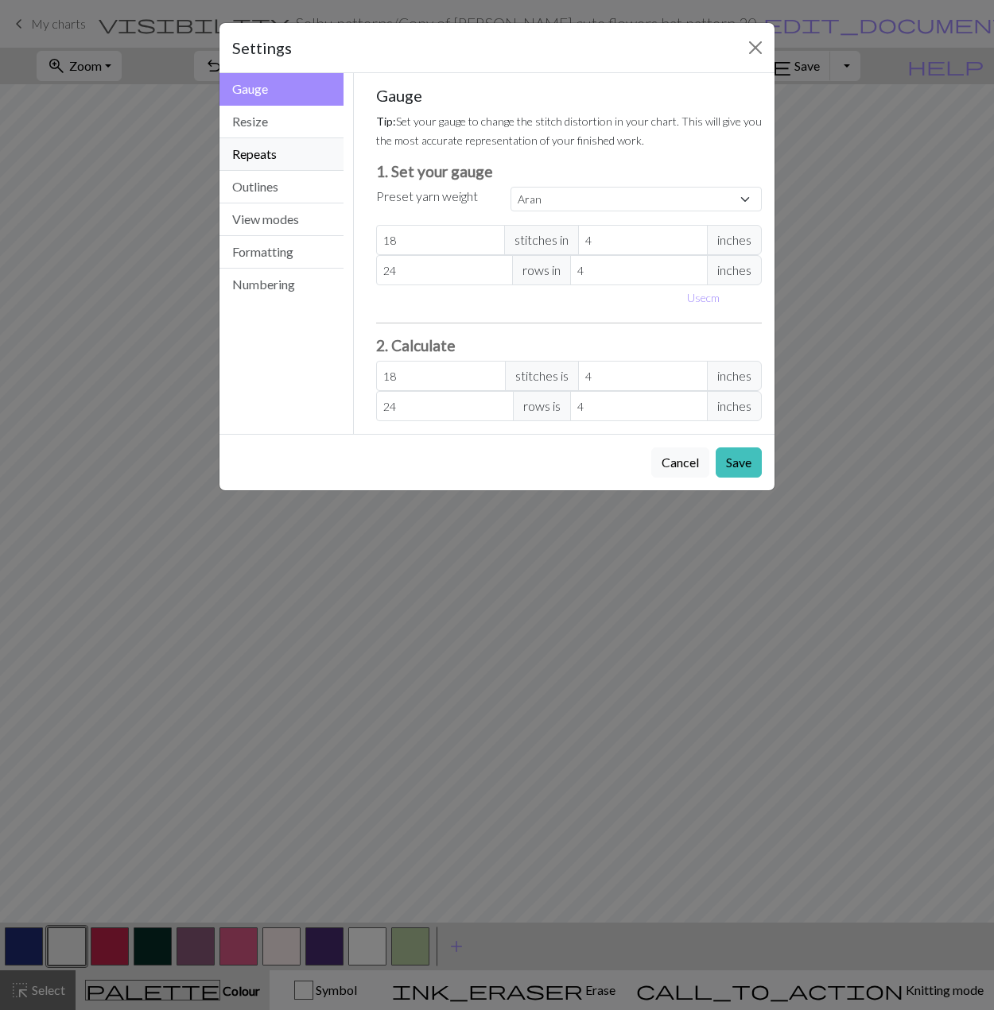
click at [264, 158] on button "Repeats" at bounding box center [281, 154] width 124 height 33
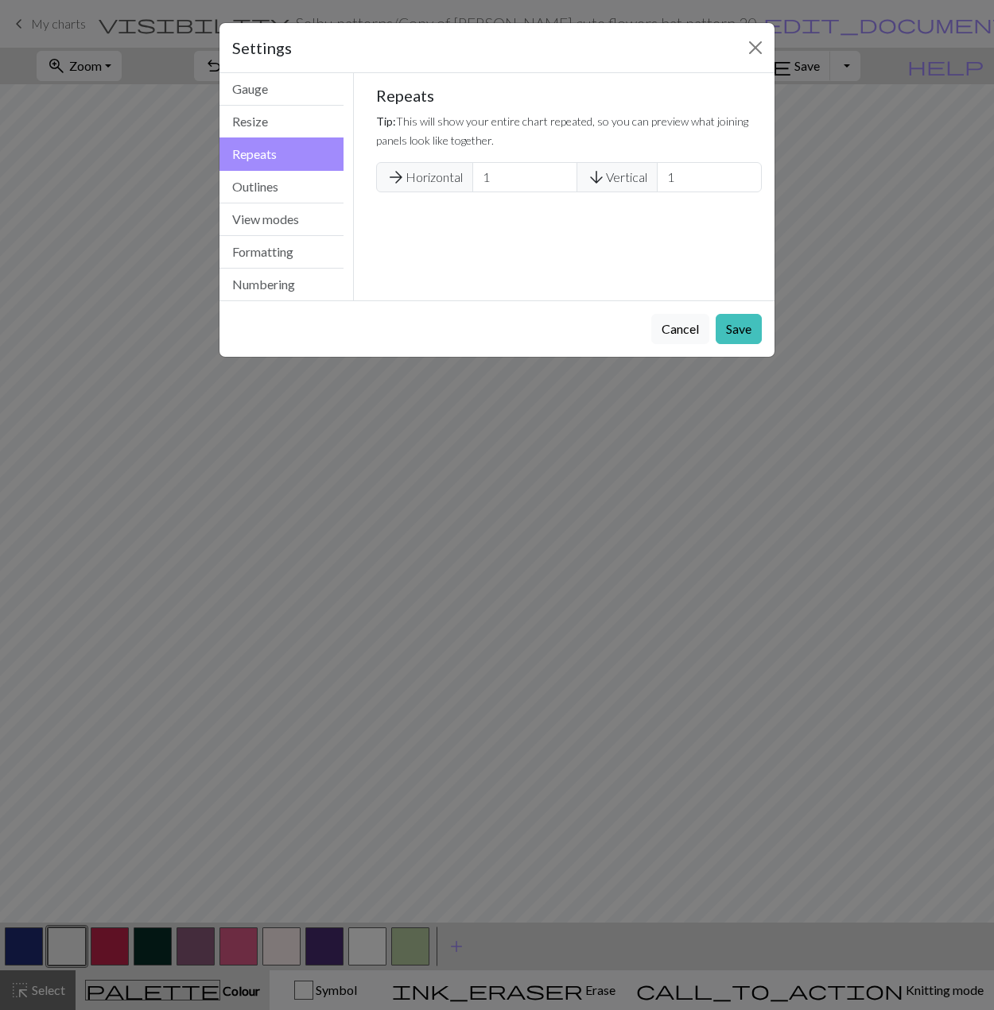
click at [466, 175] on span "arrow_forward Horizontal" at bounding box center [424, 177] width 97 height 30
type input "2"
click at [561, 173] on input "2" at bounding box center [524, 177] width 105 height 30
click at [732, 319] on button "Save" at bounding box center [738, 329] width 46 height 30
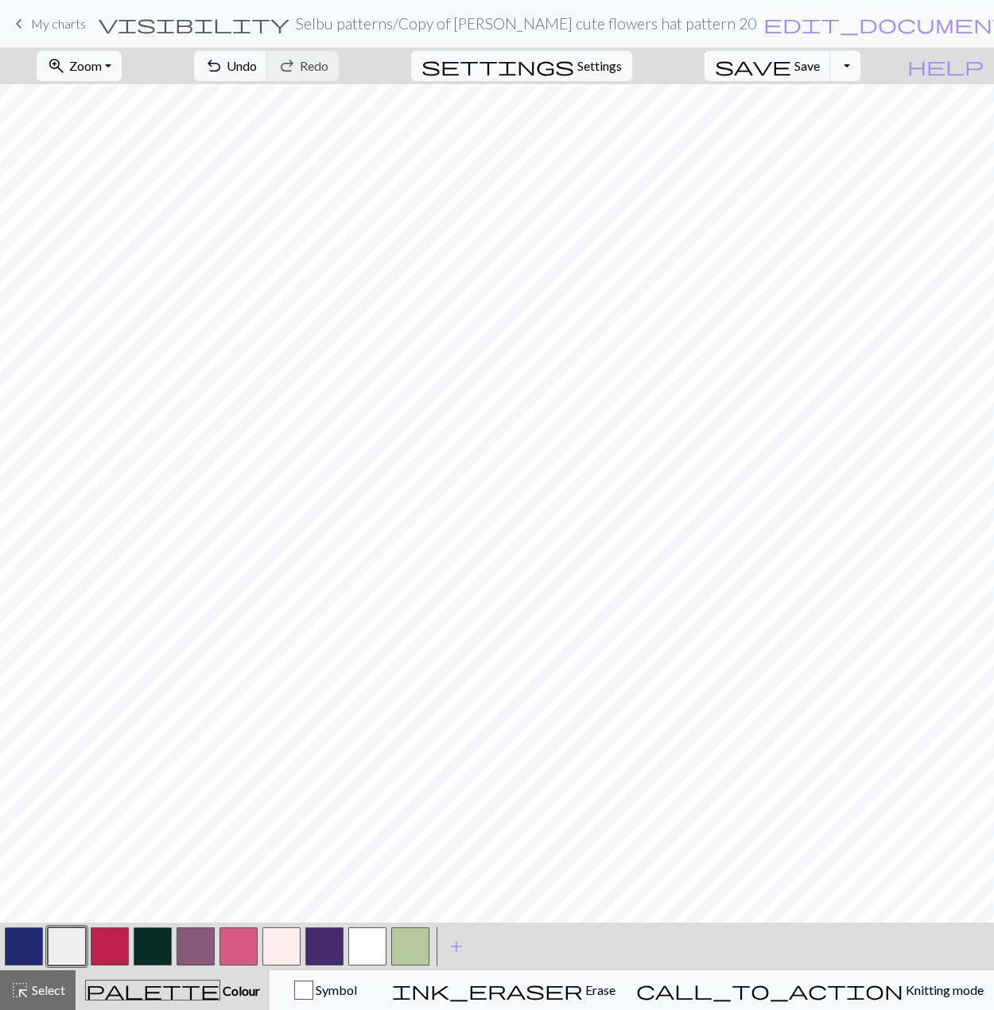
click at [860, 72] on button "Toggle Dropdown" at bounding box center [845, 66] width 30 height 30
click at [632, 54] on button "settings Settings" at bounding box center [521, 66] width 221 height 30
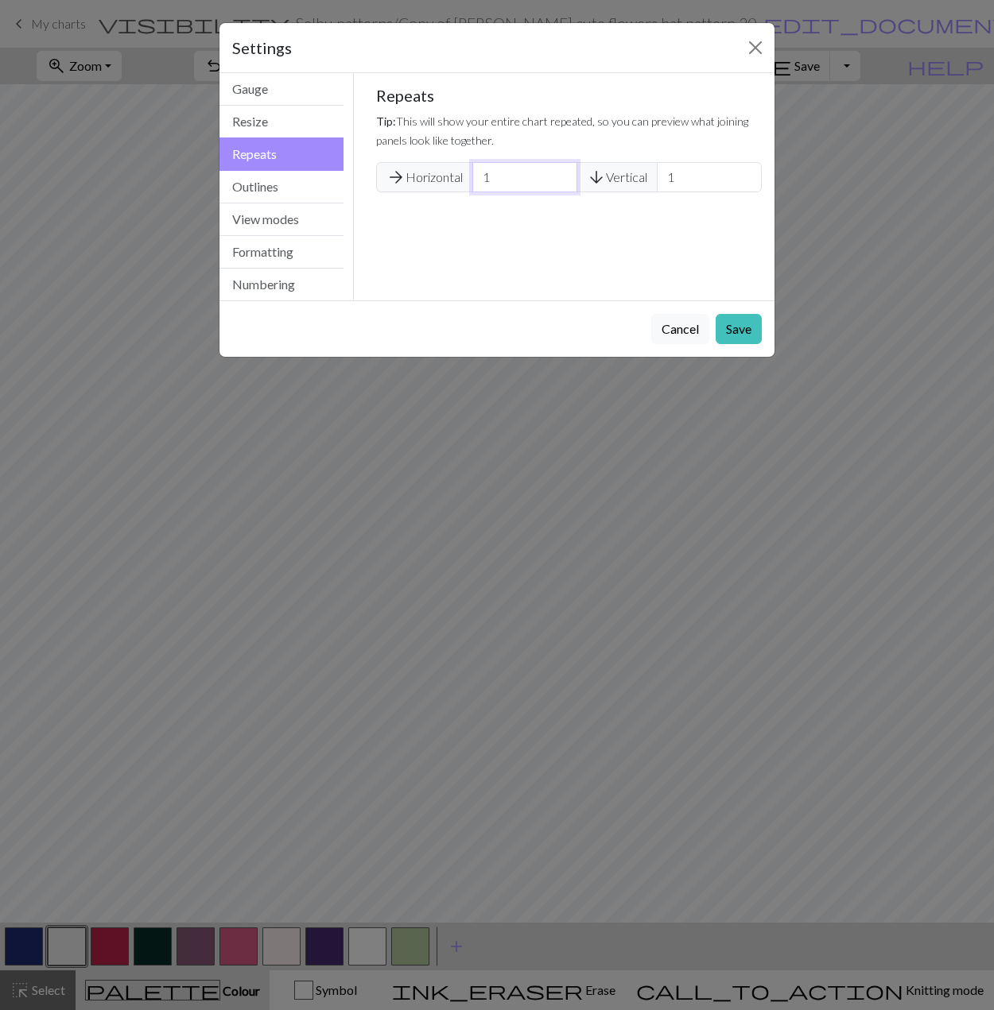
type input "1"
click at [562, 180] on input "1" at bounding box center [524, 177] width 105 height 30
click at [754, 328] on button "Save" at bounding box center [738, 329] width 46 height 30
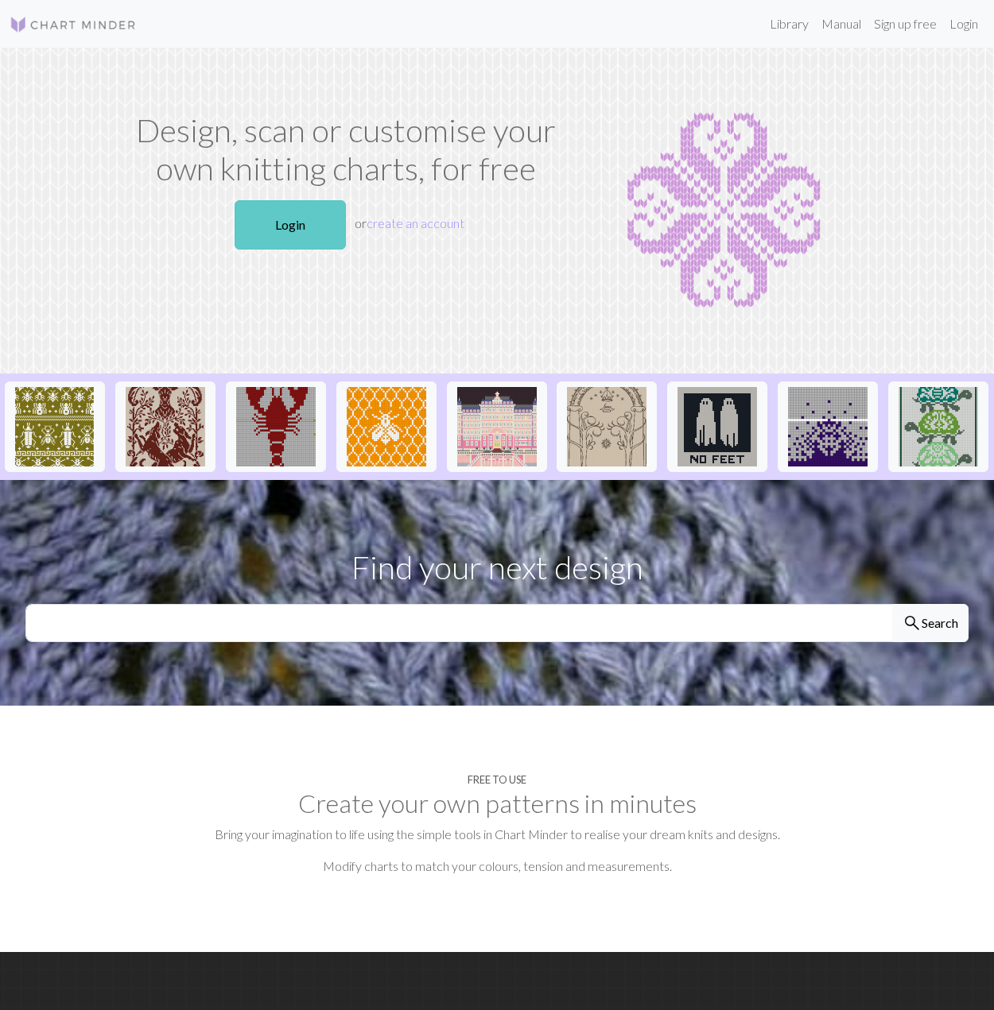
click at [300, 226] on link "Login" at bounding box center [289, 224] width 111 height 49
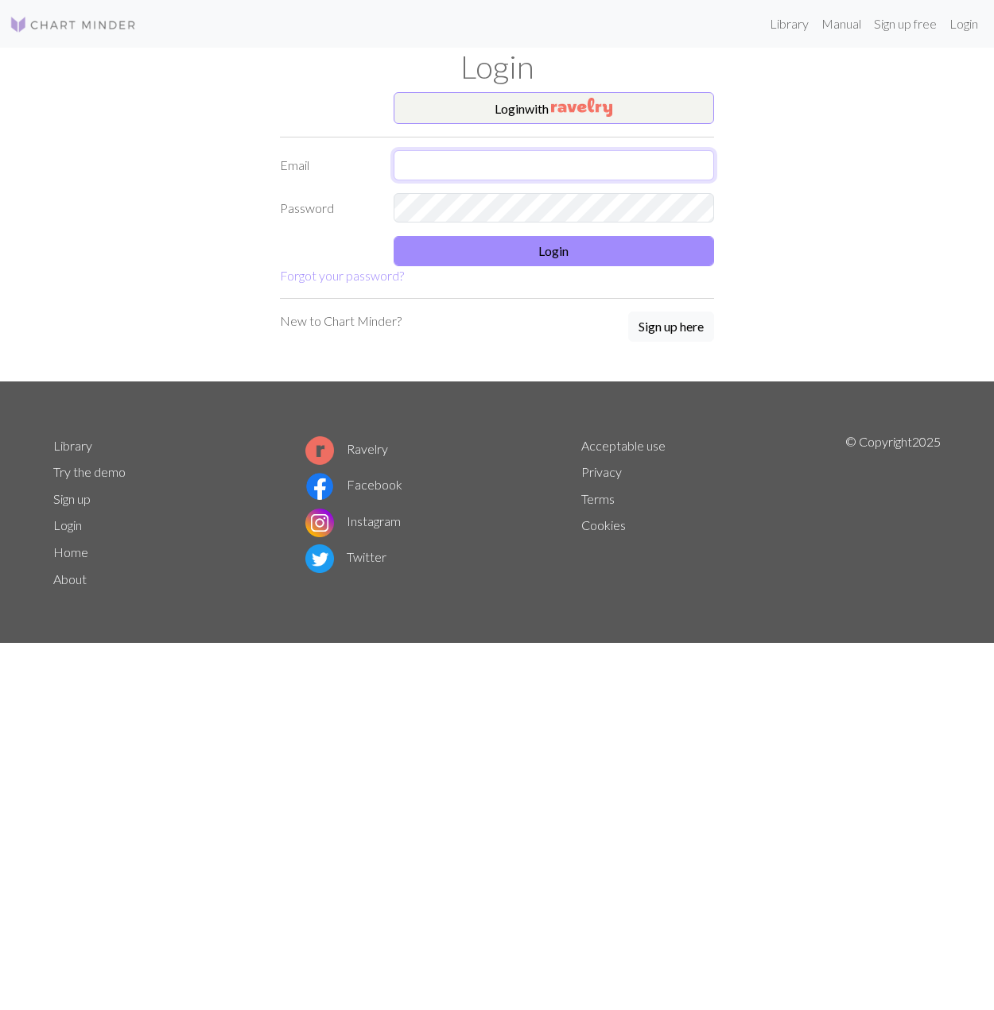
click at [474, 171] on input "text" at bounding box center [553, 165] width 321 height 30
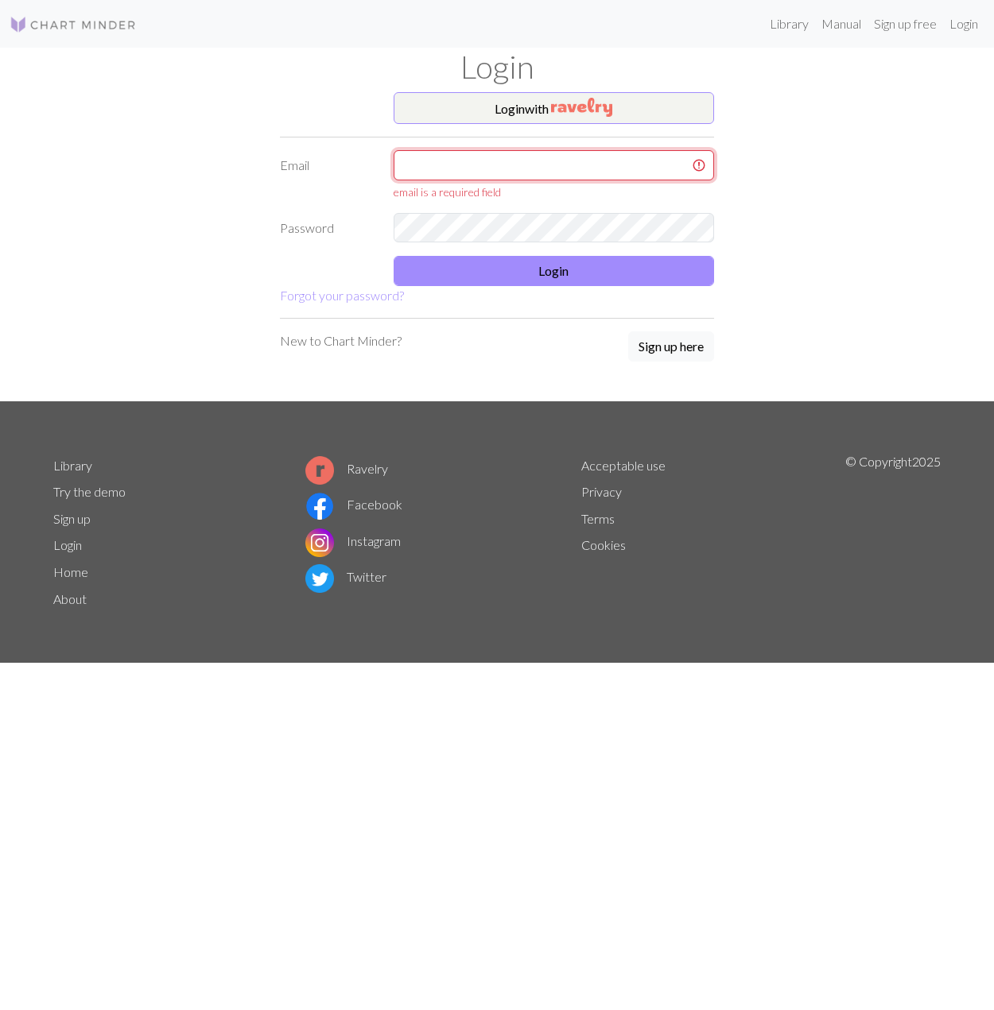
type input "latniuq@gmail.com"
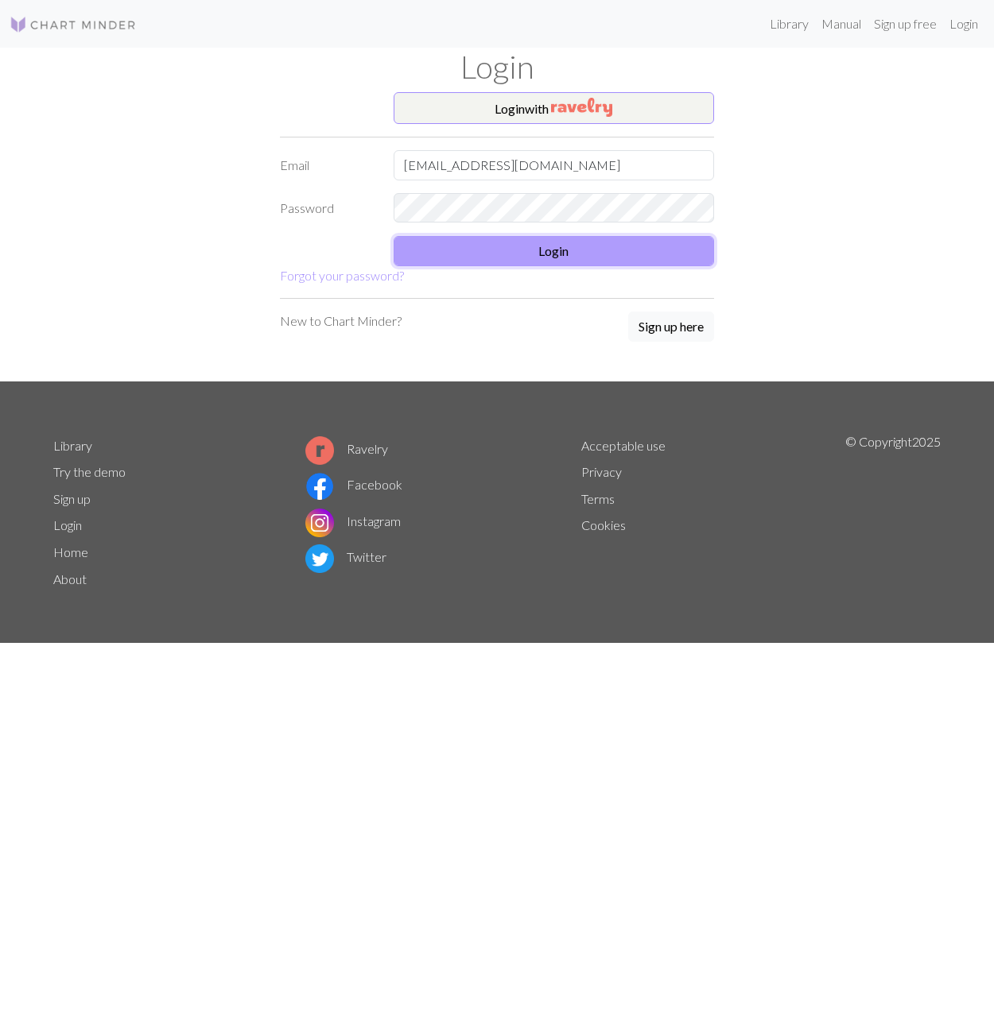
click at [521, 242] on button "Login" at bounding box center [553, 251] width 321 height 30
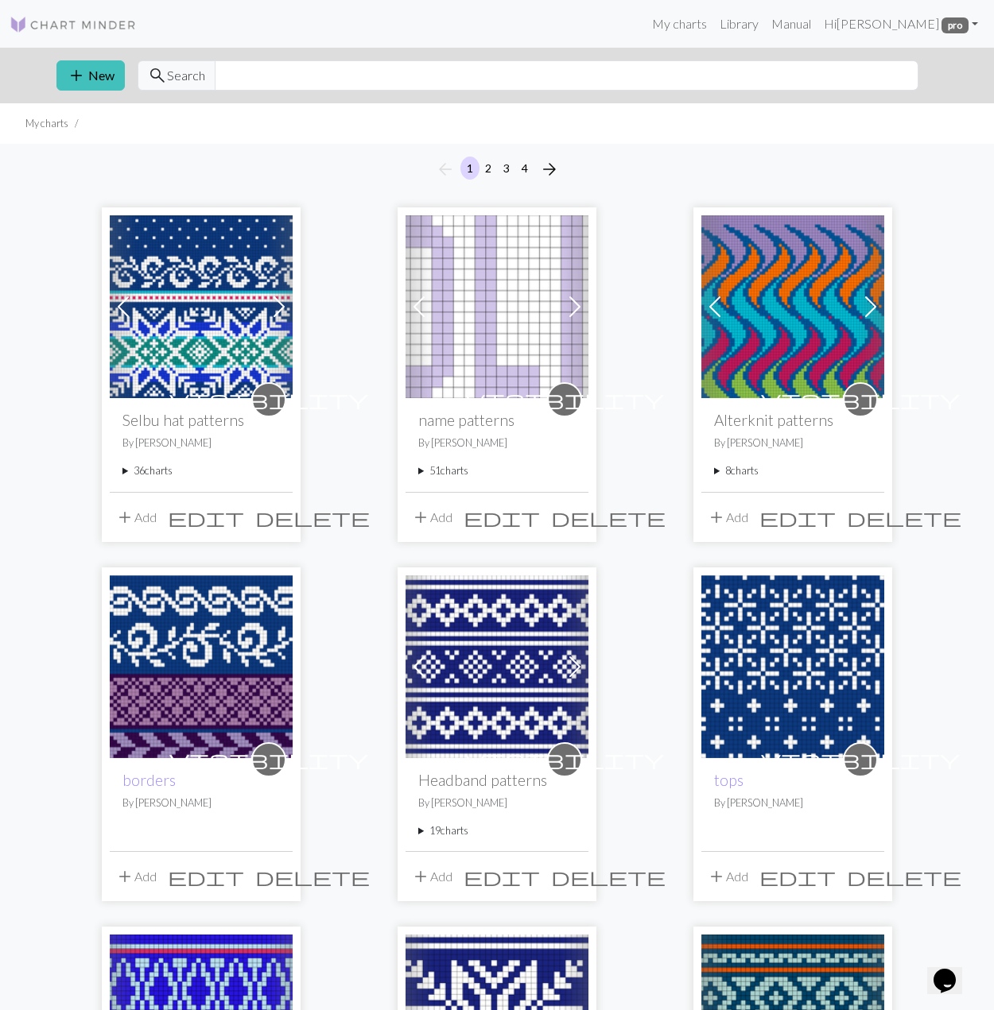
click at [280, 308] on span at bounding box center [278, 306] width 25 height 25
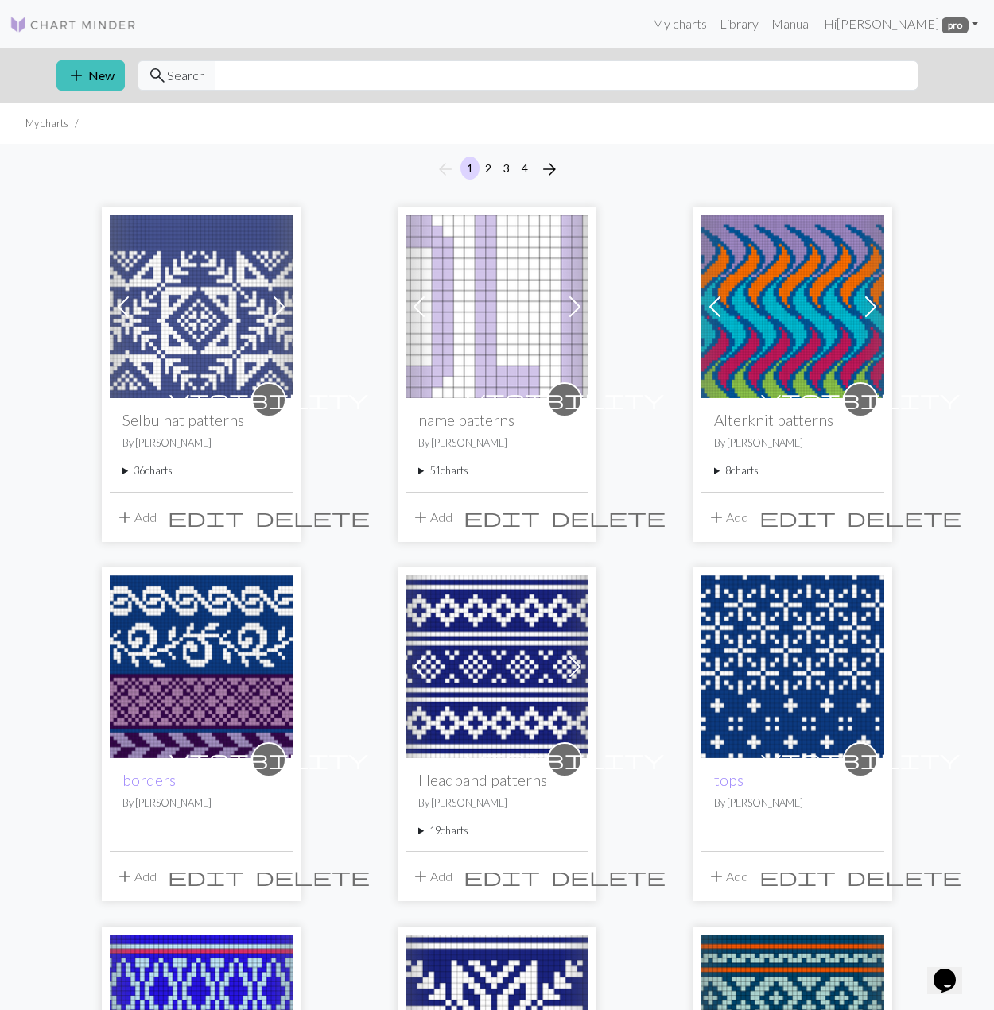
click at [280, 308] on span at bounding box center [278, 306] width 25 height 25
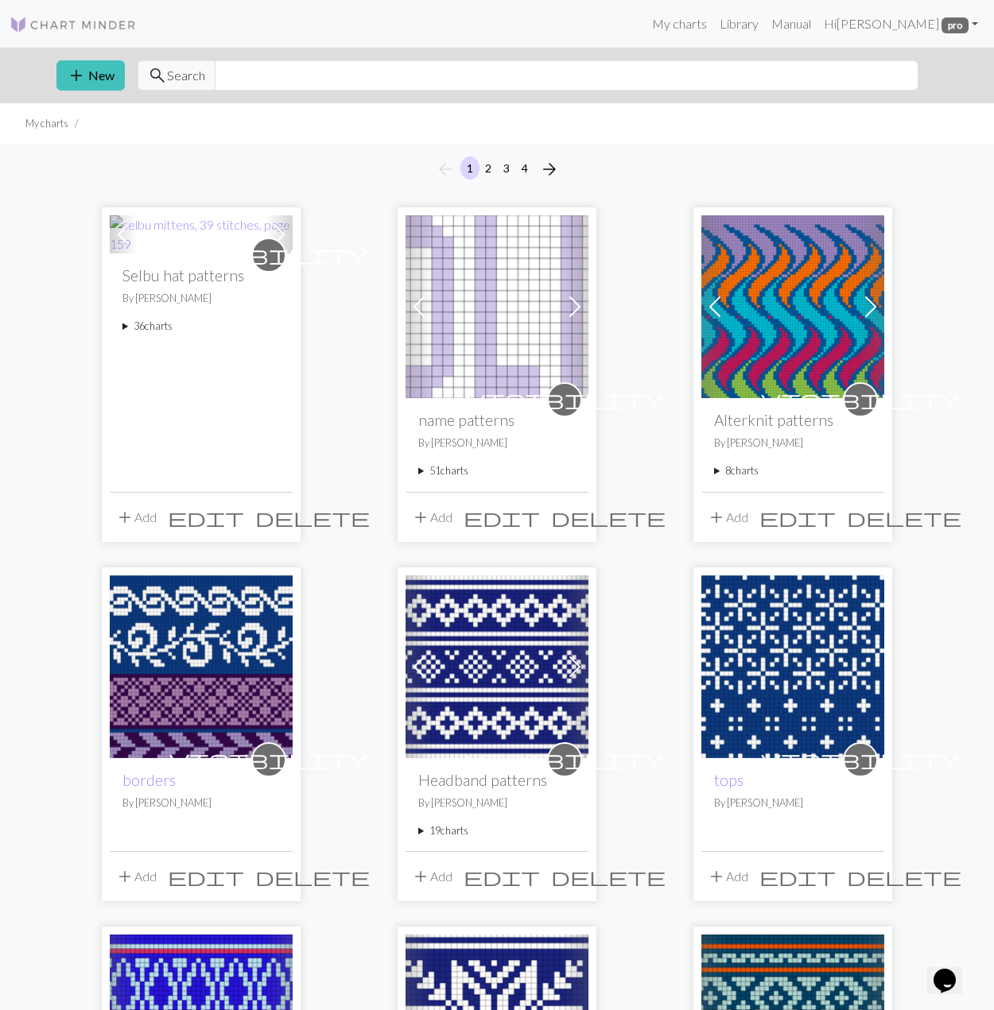
click at [280, 308] on div "visibility Selbu hat patterns By Sam 36 charts selbu mittens, hat, 160 stitches…" at bounding box center [201, 373] width 183 height 238
click at [279, 234] on span at bounding box center [278, 234] width 25 height 25
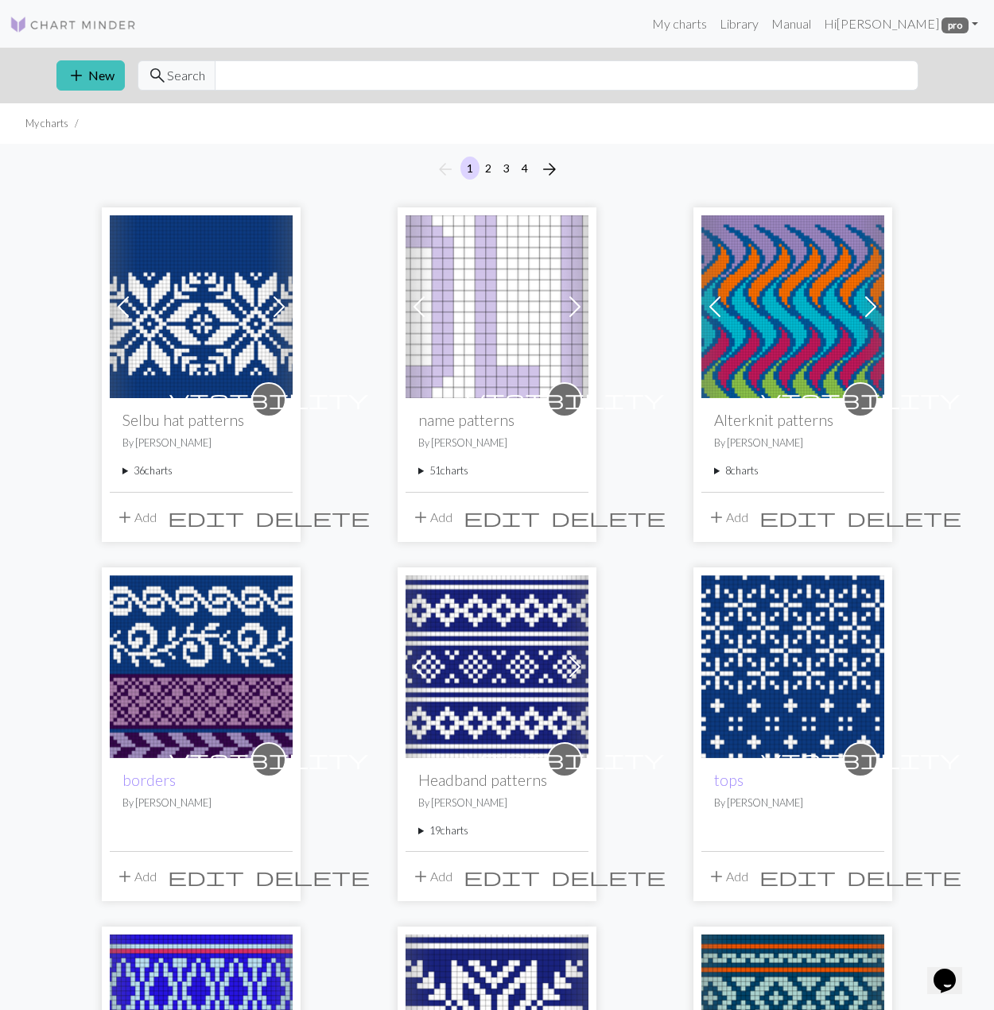
click at [279, 234] on link "Next" at bounding box center [279, 306] width 28 height 183
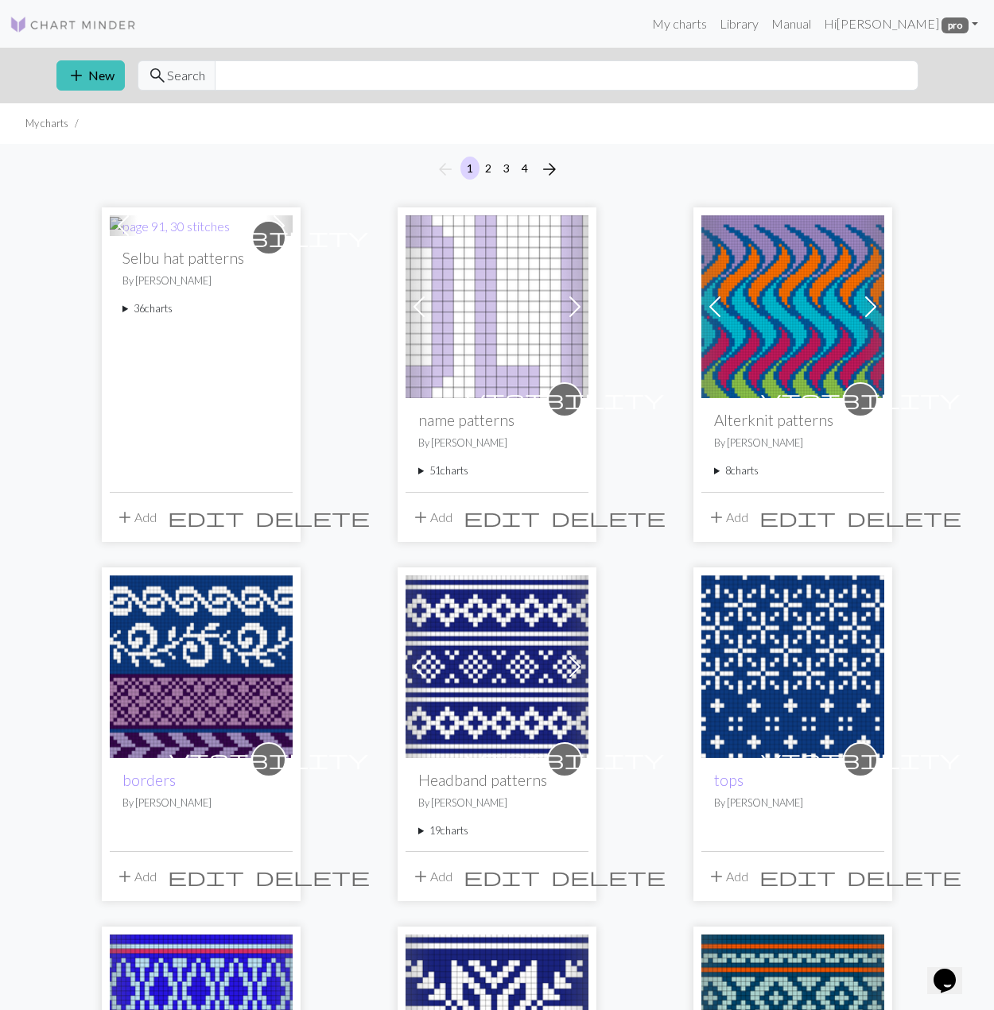
click at [286, 227] on span at bounding box center [278, 225] width 25 height 25
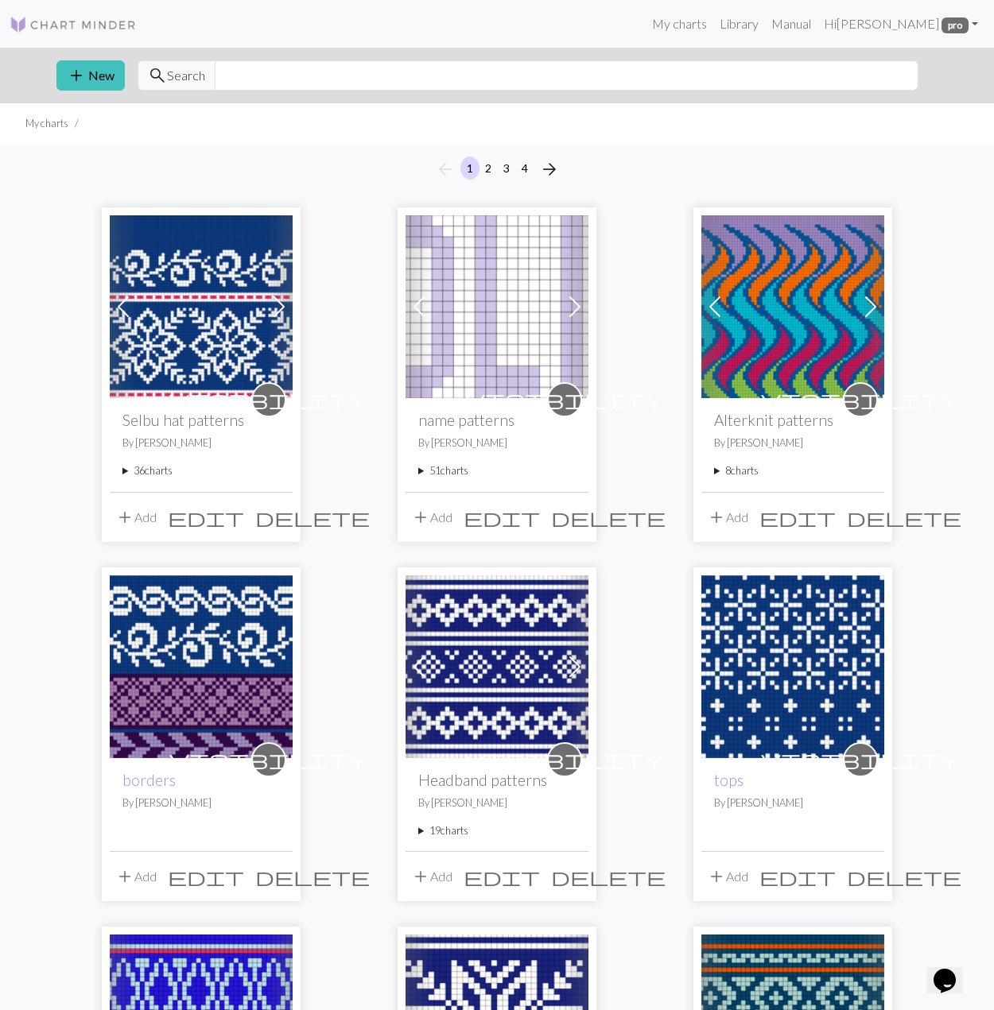
click at [288, 304] on span at bounding box center [278, 306] width 25 height 25
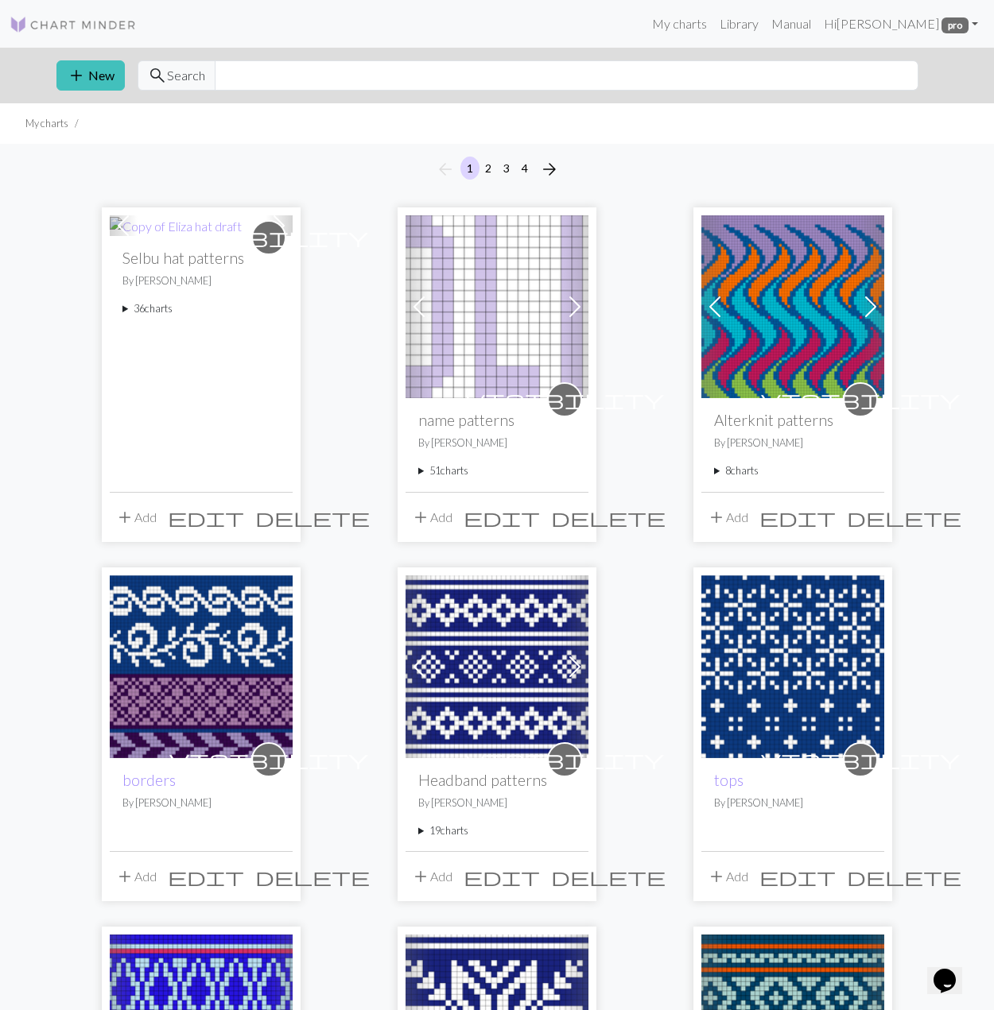
click at [166, 308] on summary "36 charts" at bounding box center [200, 308] width 157 height 15
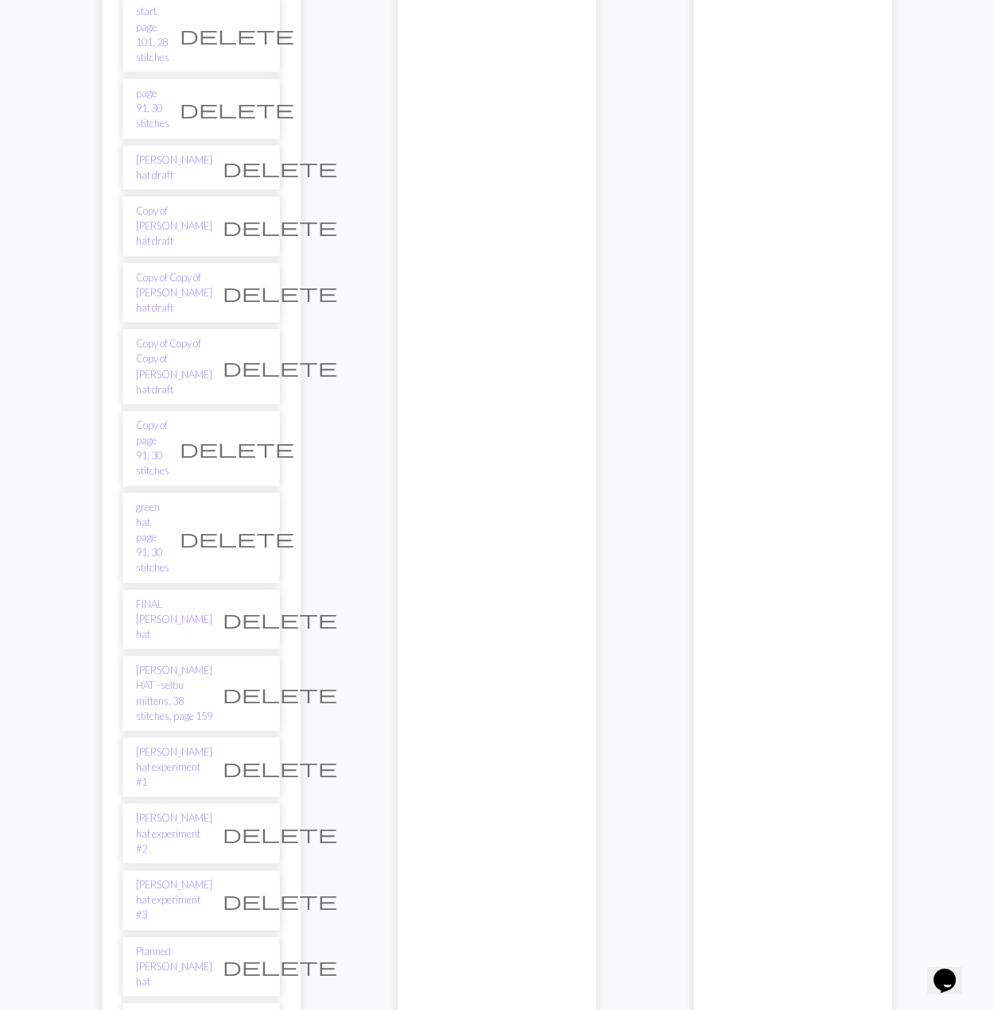
scroll to position [702, 0]
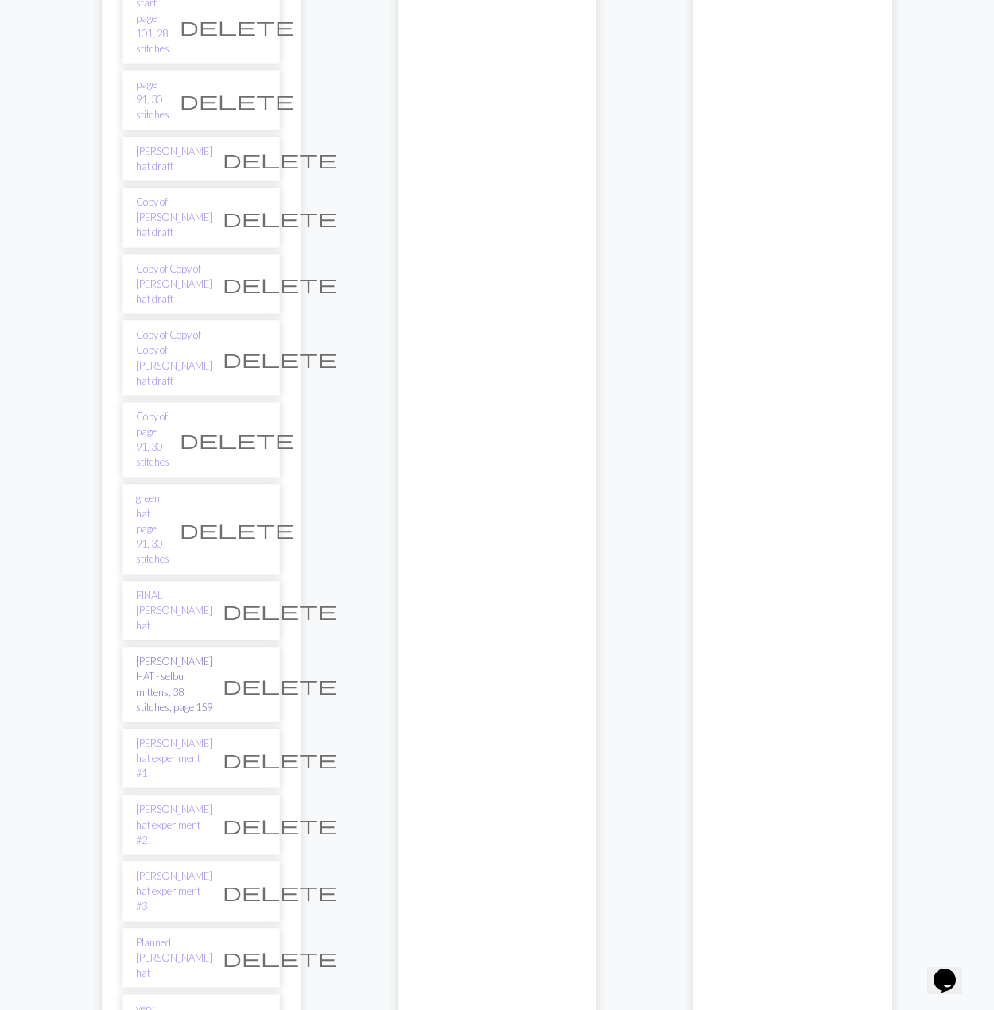
click at [170, 654] on link "JASPER HAT - selbu mittens, 38 stitches, page 159" at bounding box center [174, 684] width 76 height 61
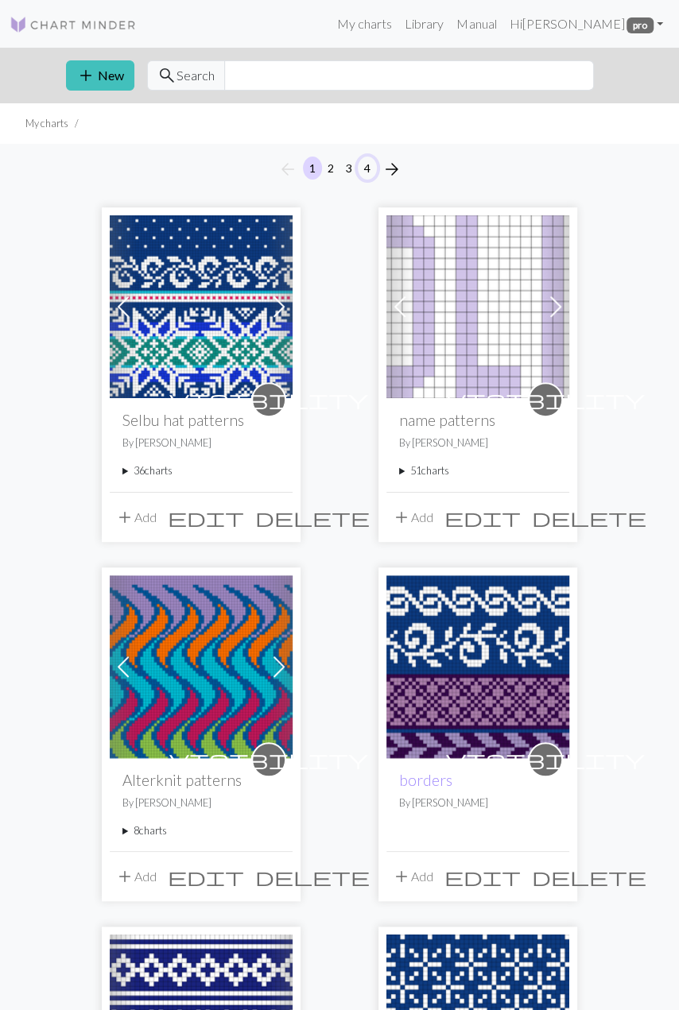
click at [362, 167] on button "4" at bounding box center [367, 168] width 19 height 23
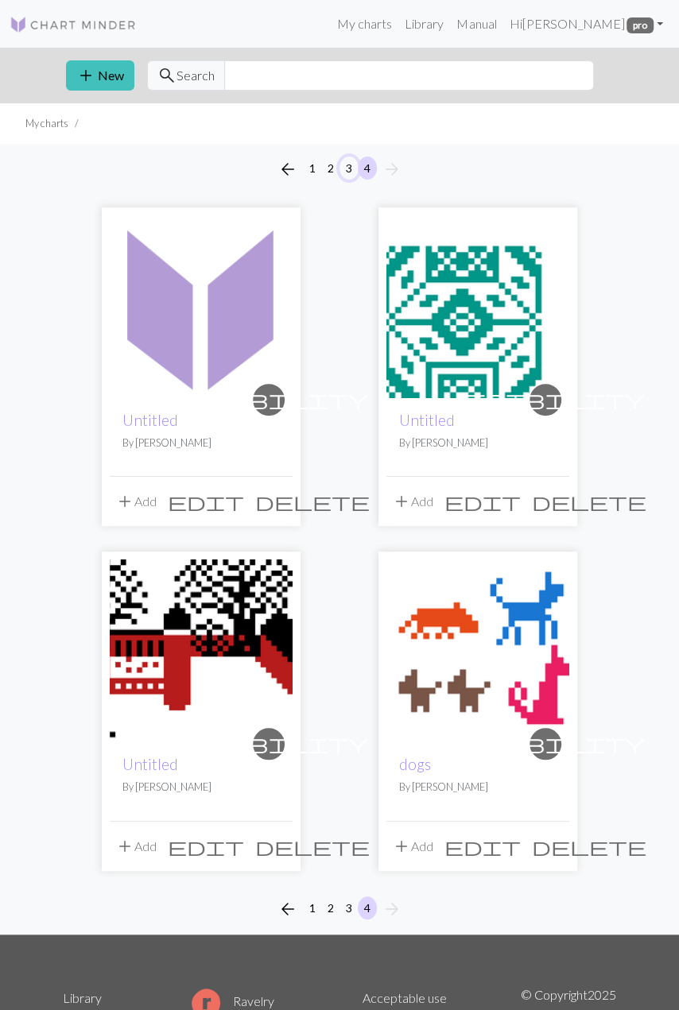
click at [346, 161] on button "3" at bounding box center [348, 168] width 19 height 23
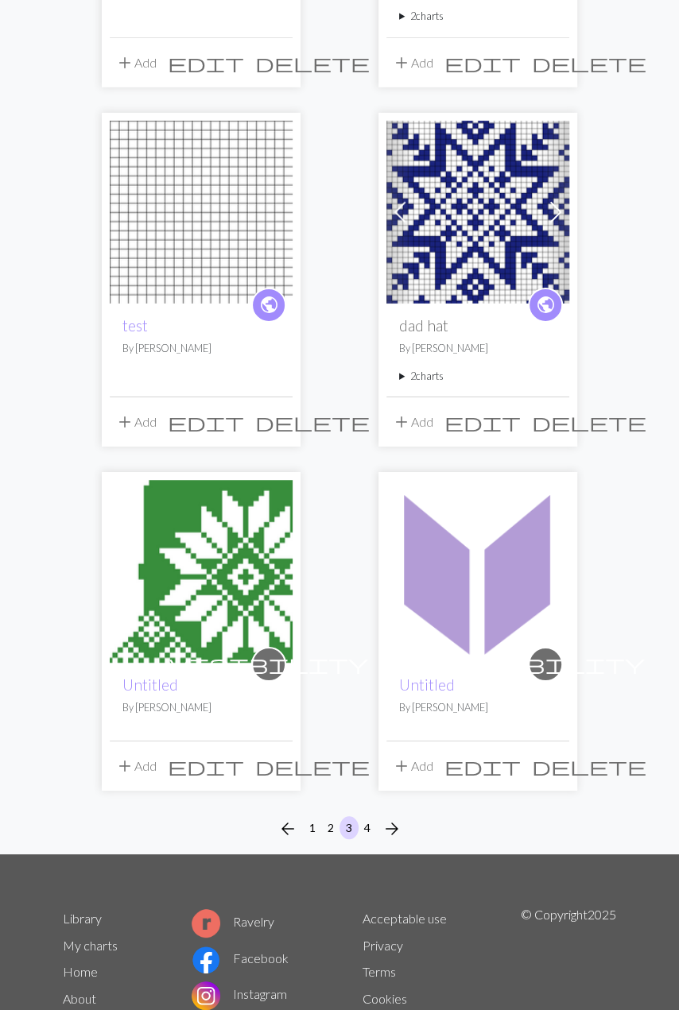
scroll to position [2286, 0]
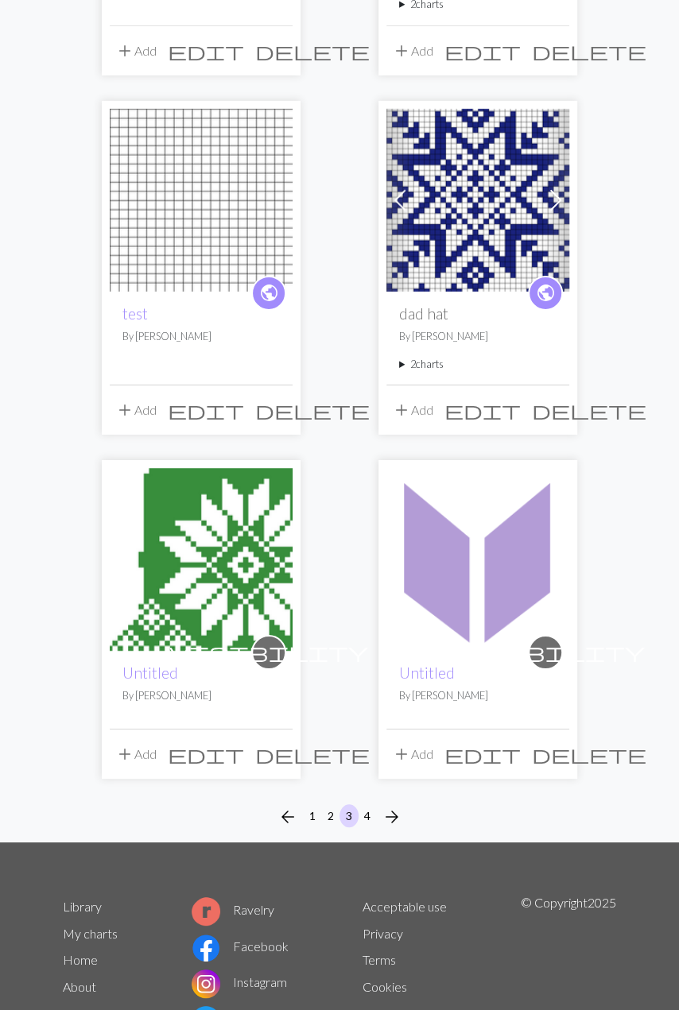
click at [227, 485] on img at bounding box center [201, 559] width 183 height 183
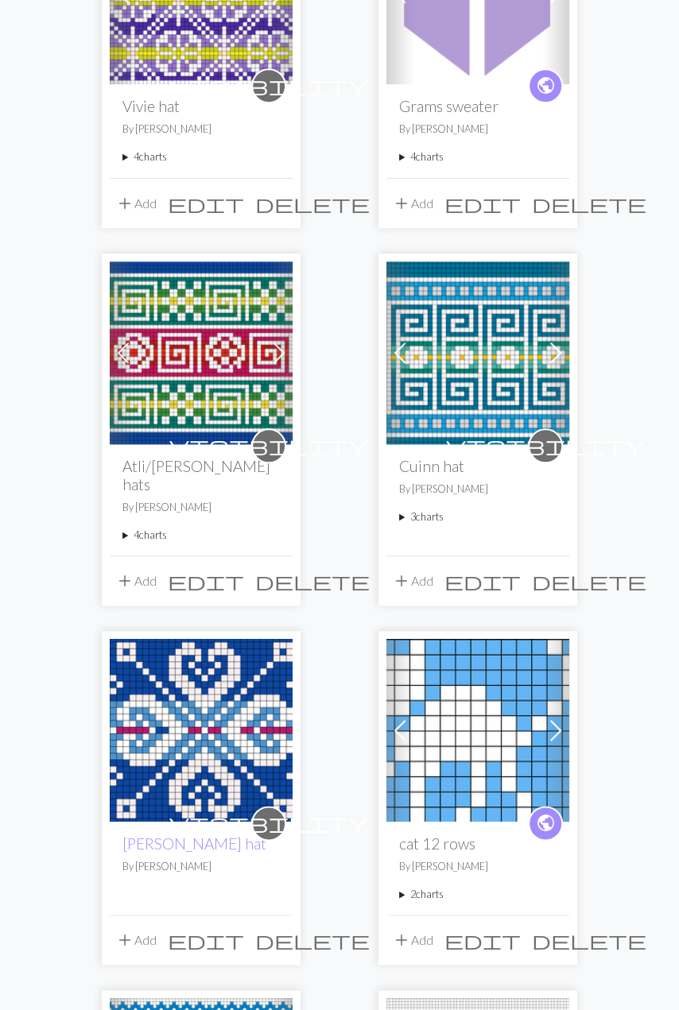
scroll to position [323, 0]
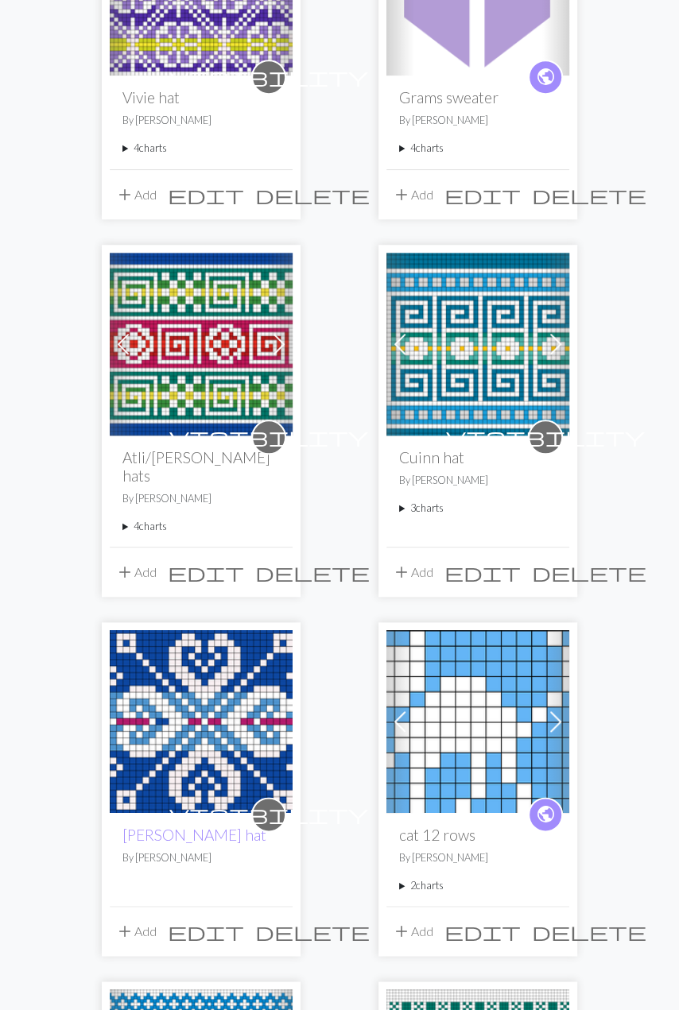
click at [398, 345] on span at bounding box center [399, 343] width 25 height 25
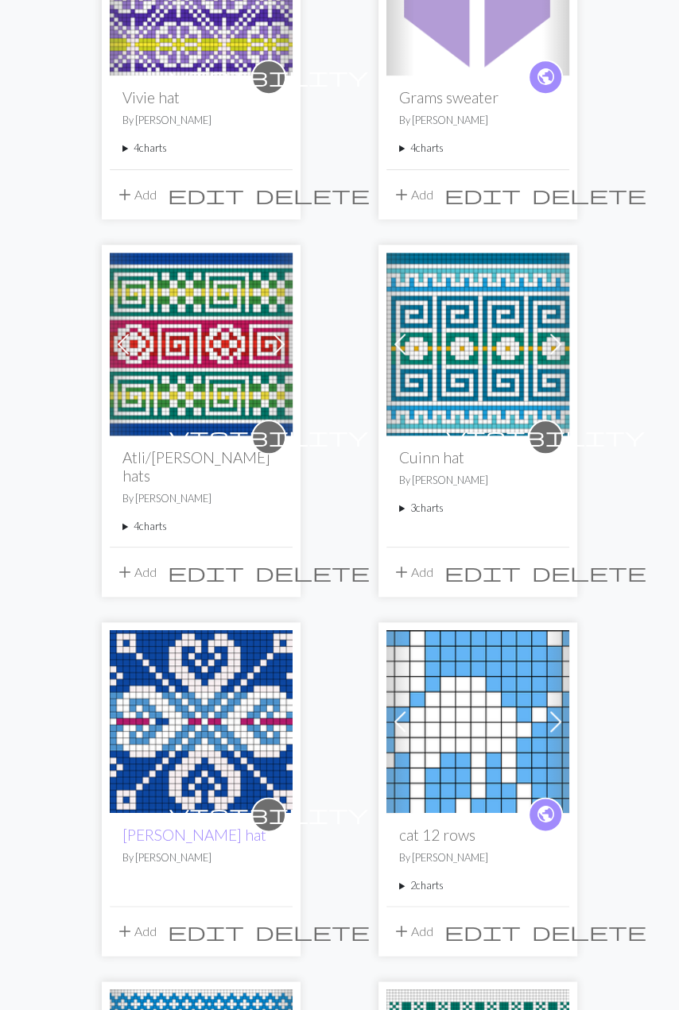
click at [479, 327] on img at bounding box center [477, 344] width 183 height 183
